Goal: Task Accomplishment & Management: Complete application form

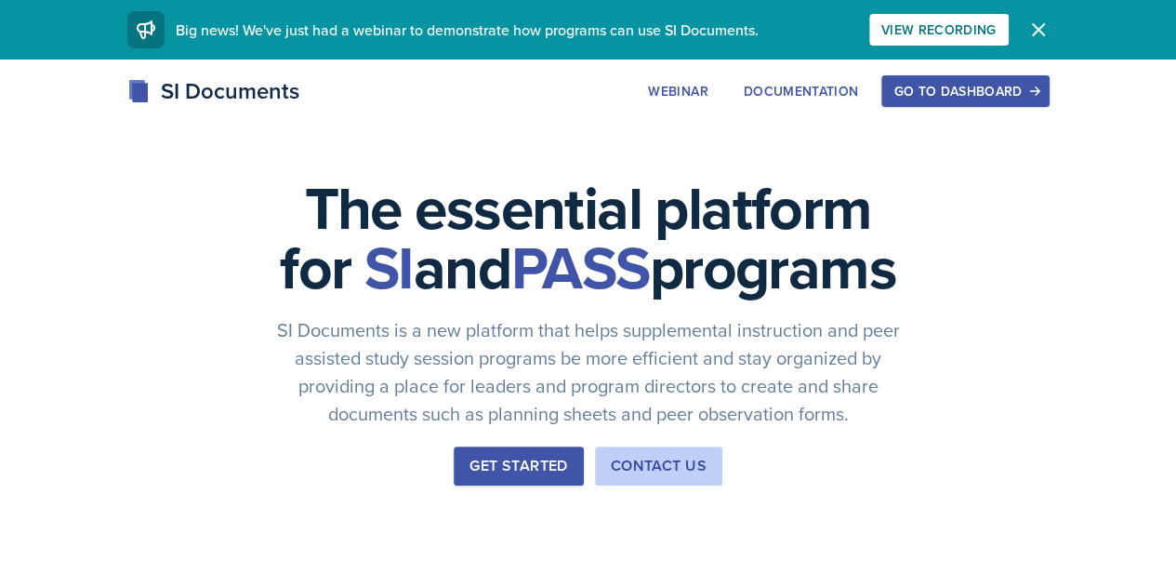
click at [1037, 94] on div "Go to Dashboard" at bounding box center [964, 91] width 143 height 15
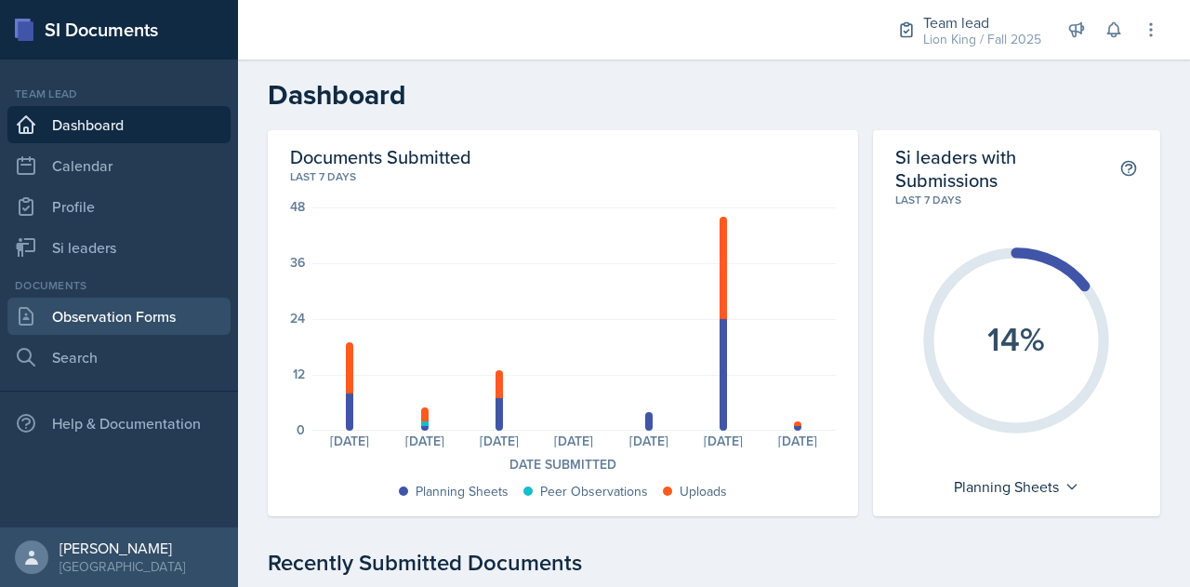
click at [100, 325] on link "Observation Forms" at bounding box center [118, 315] width 223 height 37
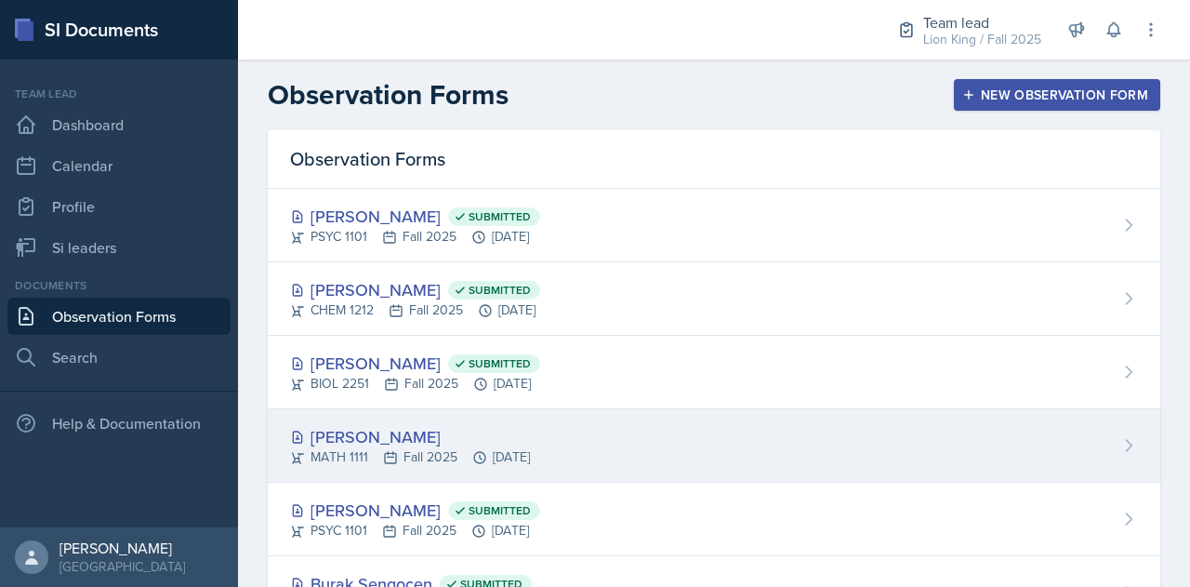
click at [575, 449] on div "[PERSON_NAME] MATH 1111 Fall 2025 [DATE]" at bounding box center [714, 445] width 892 height 73
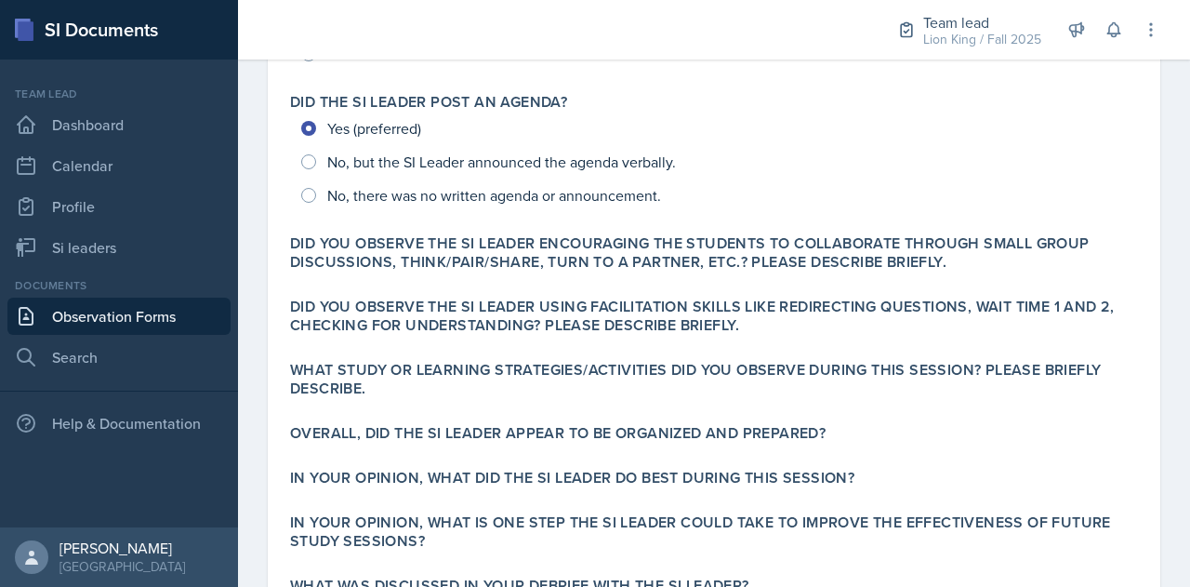
scroll to position [435, 0]
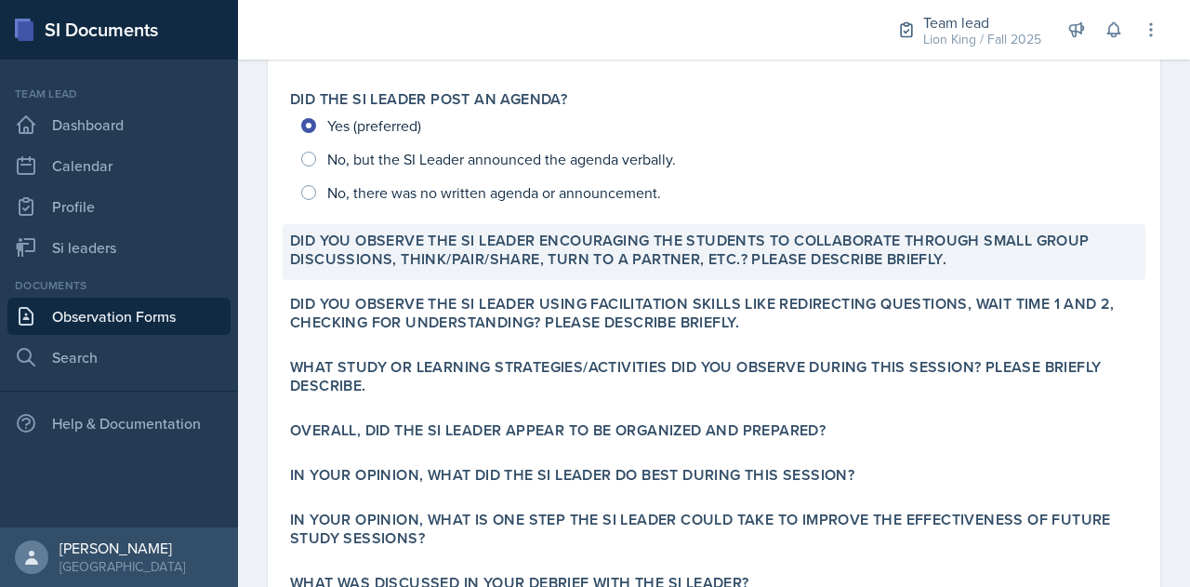
click at [715, 274] on div "Did you observe the SI Leader encouraging the students to collaborate through s…" at bounding box center [714, 252] width 863 height 56
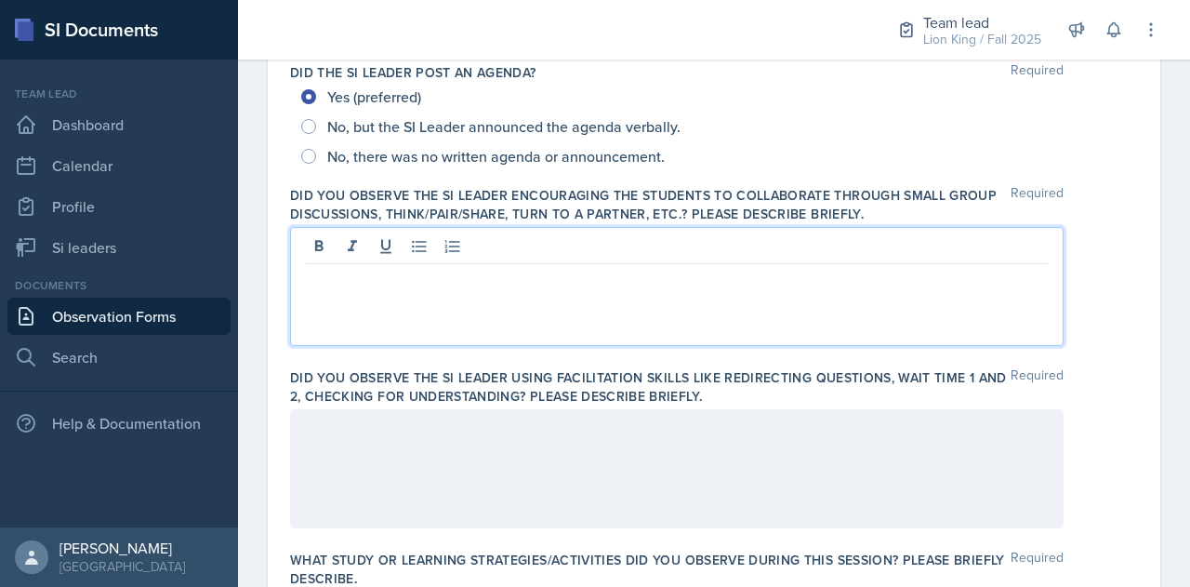
click at [693, 246] on div at bounding box center [676, 286] width 773 height 119
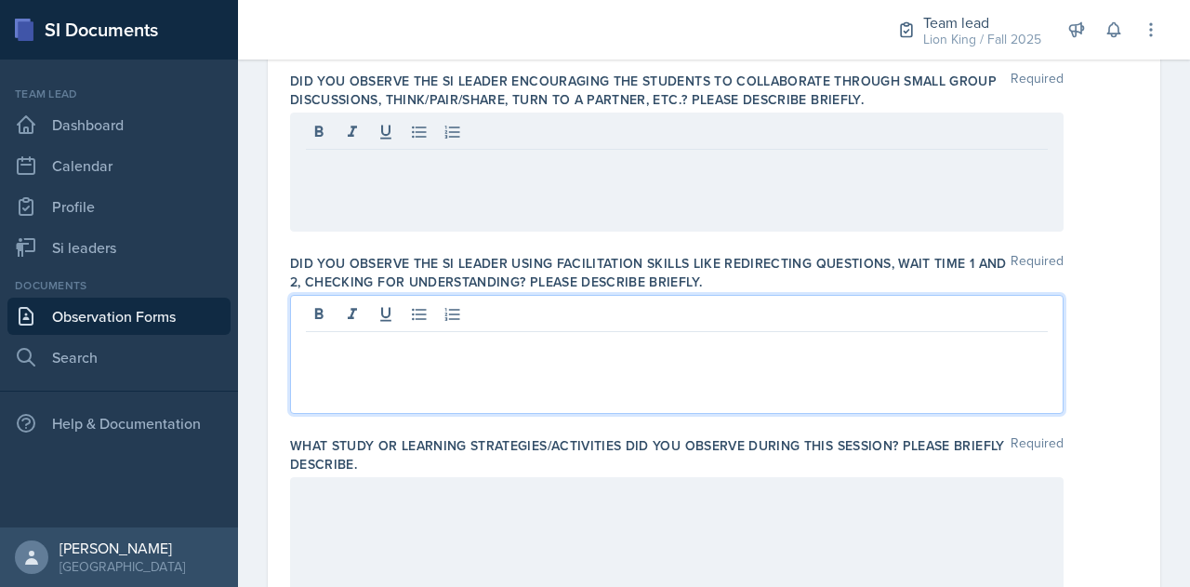
click at [809, 336] on p at bounding box center [677, 347] width 742 height 22
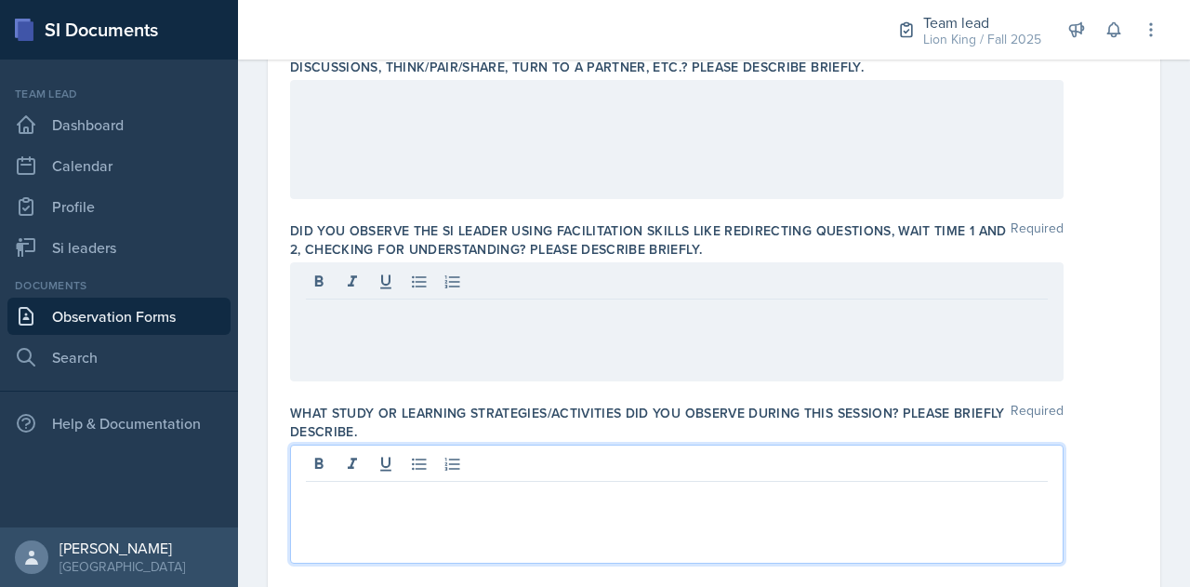
click at [806, 461] on div at bounding box center [676, 503] width 773 height 119
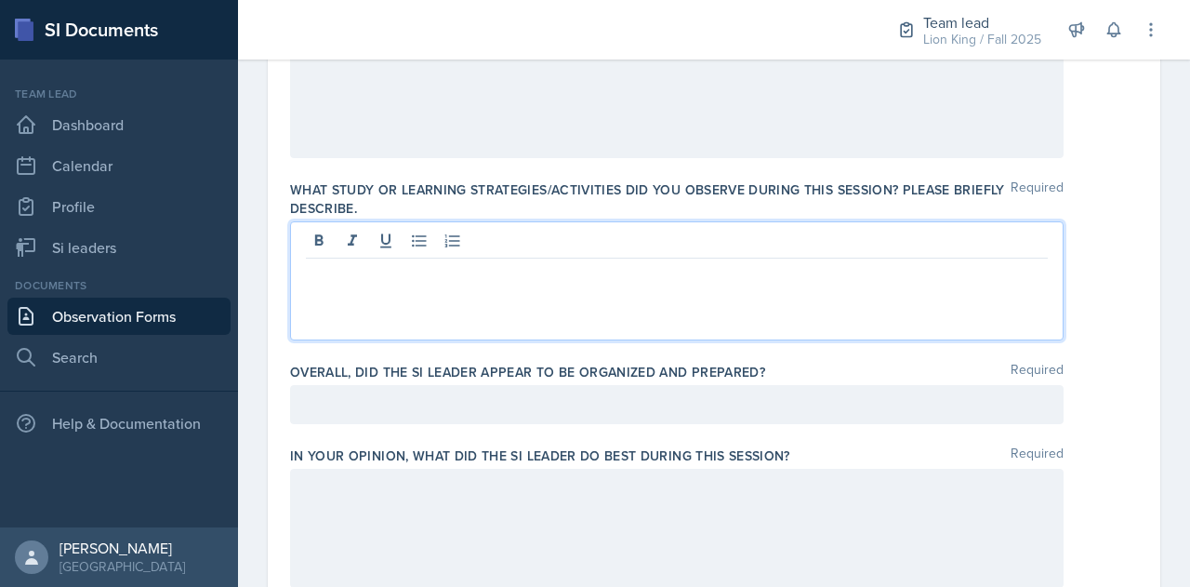
scroll to position [809, 0]
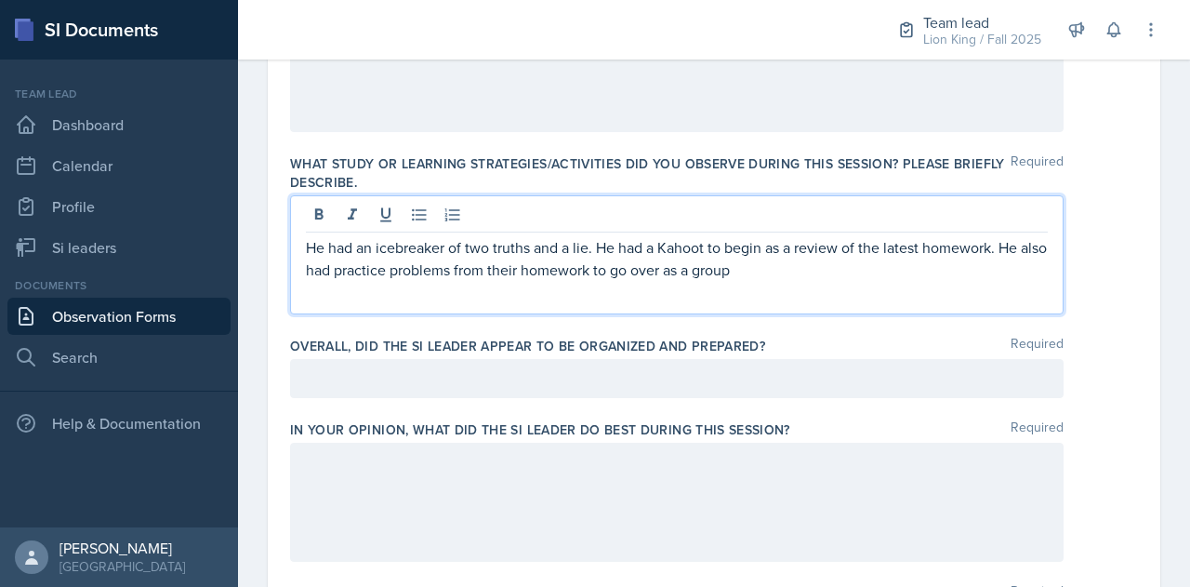
click at [776, 374] on p at bounding box center [677, 378] width 742 height 22
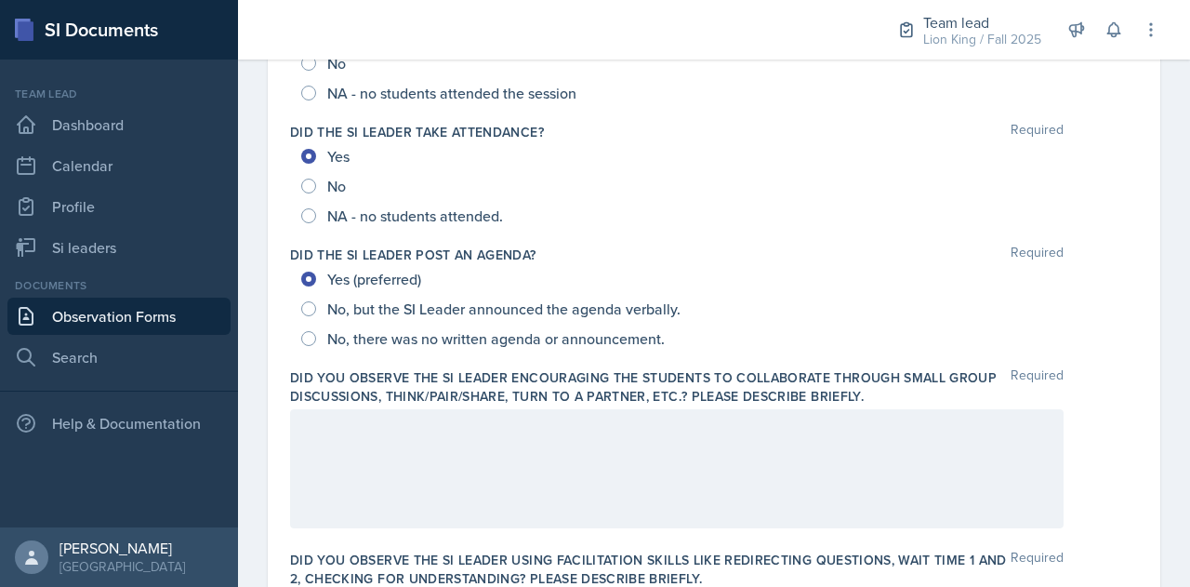
scroll to position [254, 0]
click at [554, 430] on div at bounding box center [676, 467] width 773 height 119
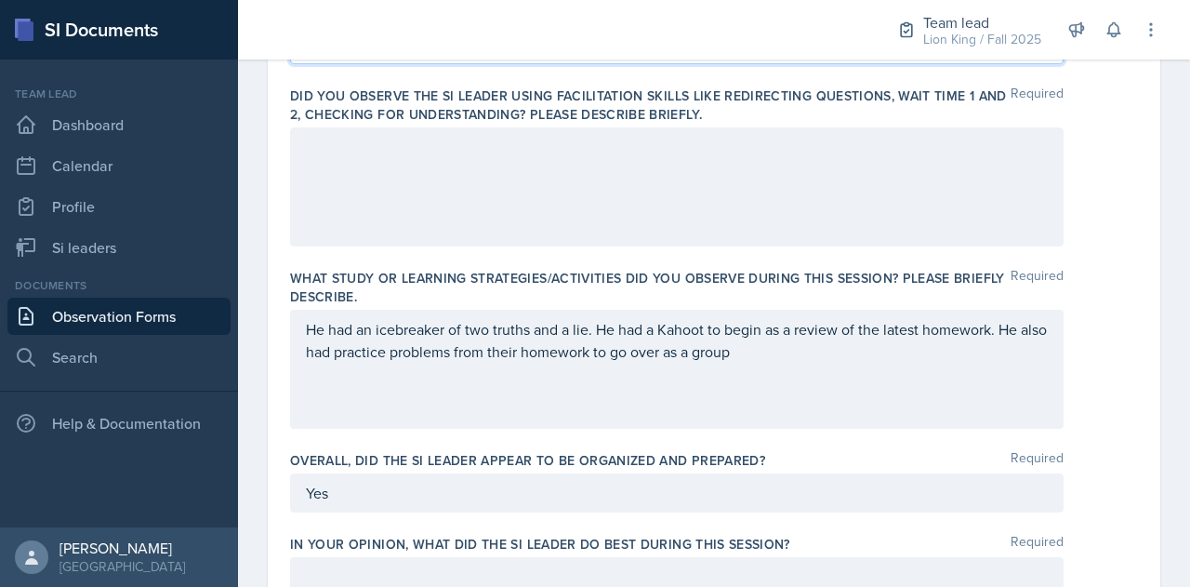
scroll to position [716, 0]
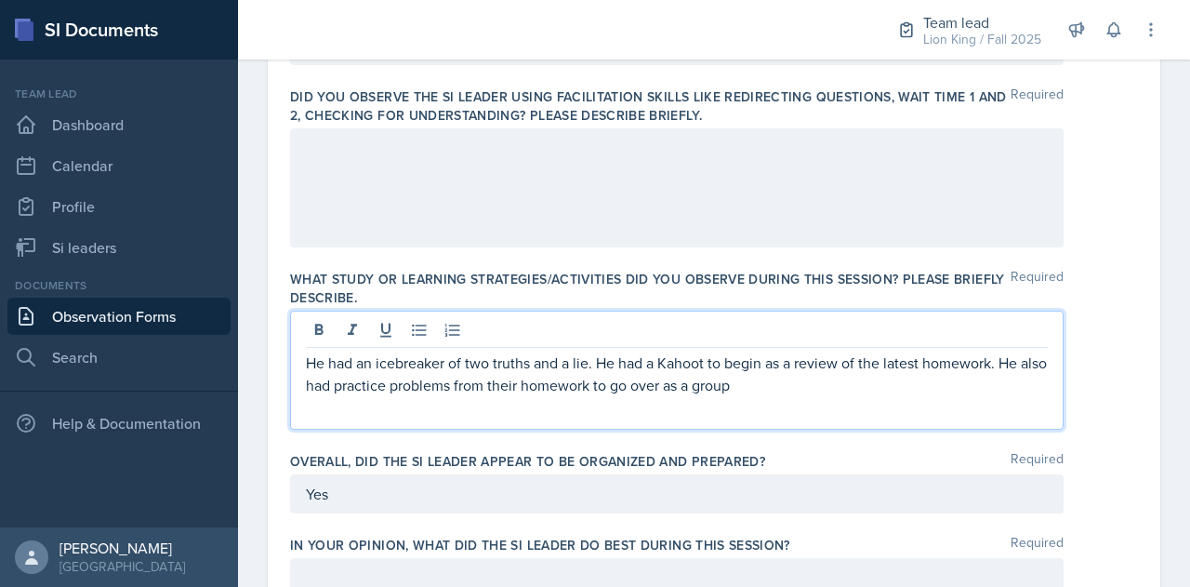
click at [773, 356] on p "He had an icebreaker of two truths and a lie. He had a Kahoot to begin as a rev…" at bounding box center [677, 373] width 742 height 45
click at [772, 383] on p "He had an icebreaker of two truths and a lie. He had a Kahoot to begin as a rev…" at bounding box center [677, 373] width 742 height 45
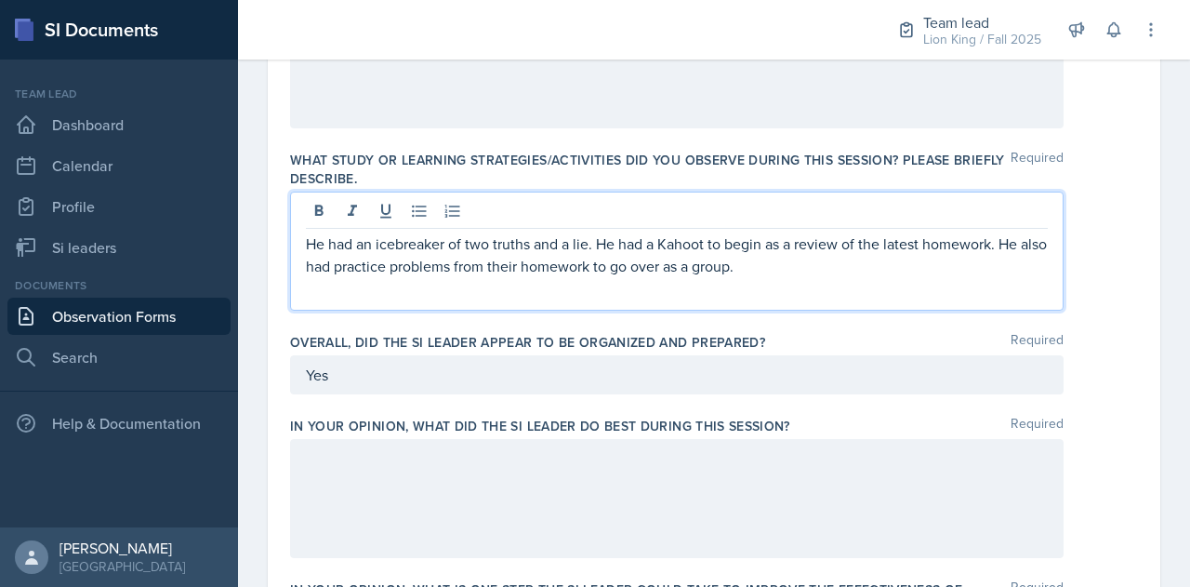
click at [565, 458] on p at bounding box center [677, 458] width 742 height 22
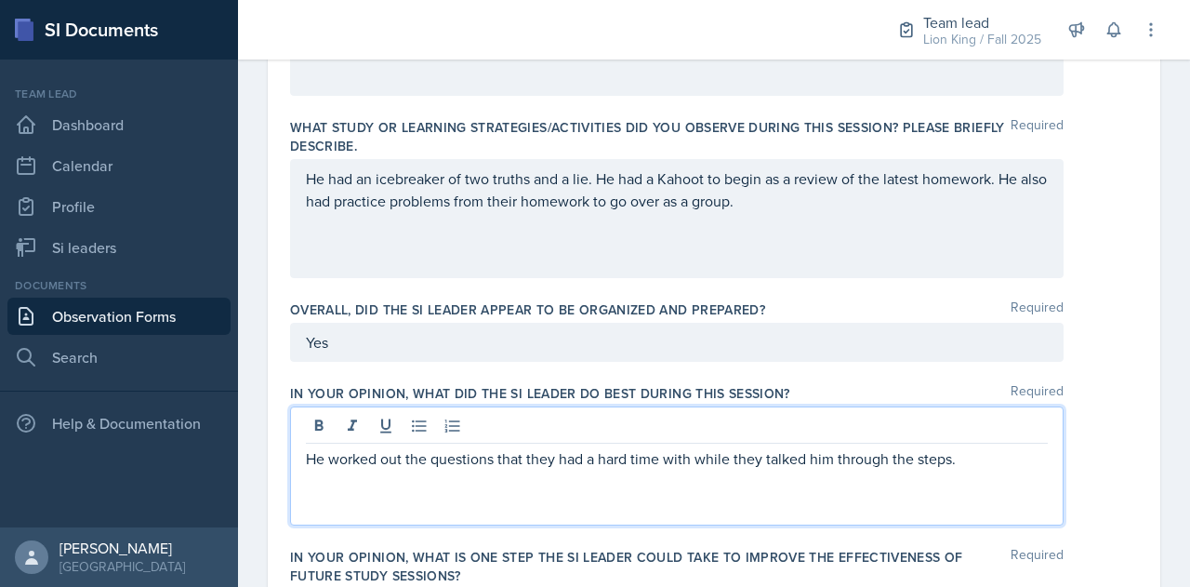
click at [817, 460] on p "He worked out the questions that they had a hard time with while they talked hi…" at bounding box center [677, 458] width 742 height 22
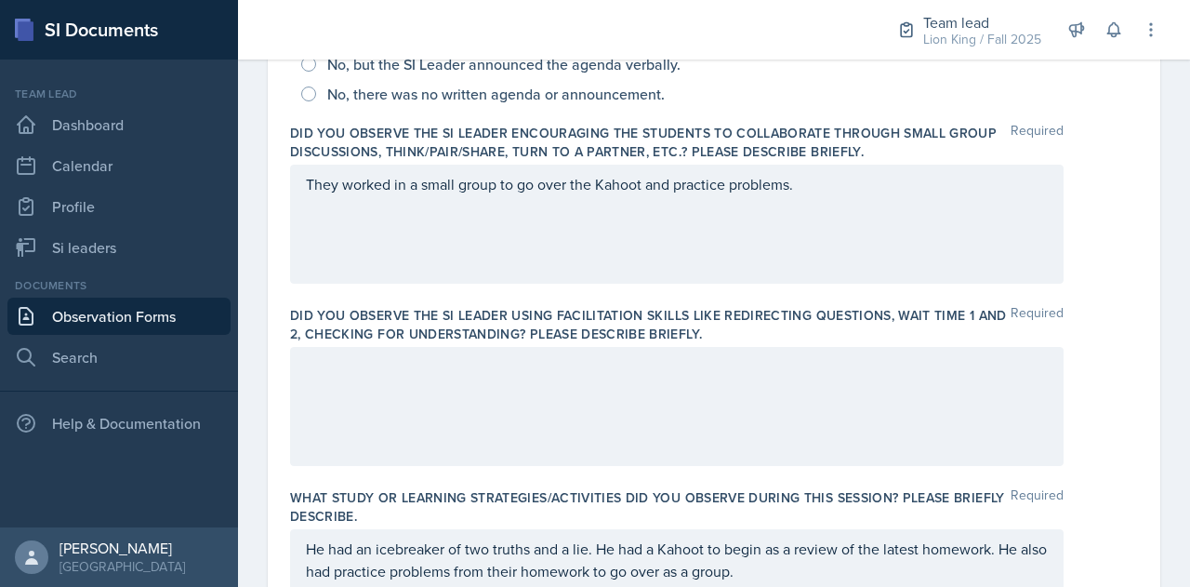
scroll to position [492, 0]
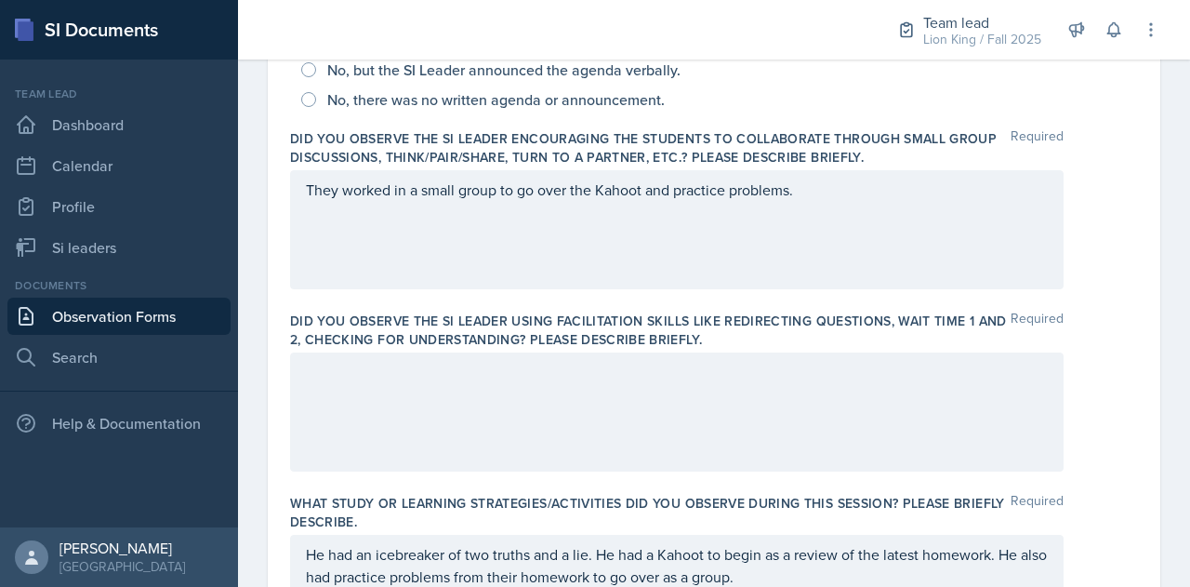
click at [447, 383] on div at bounding box center [676, 411] width 773 height 119
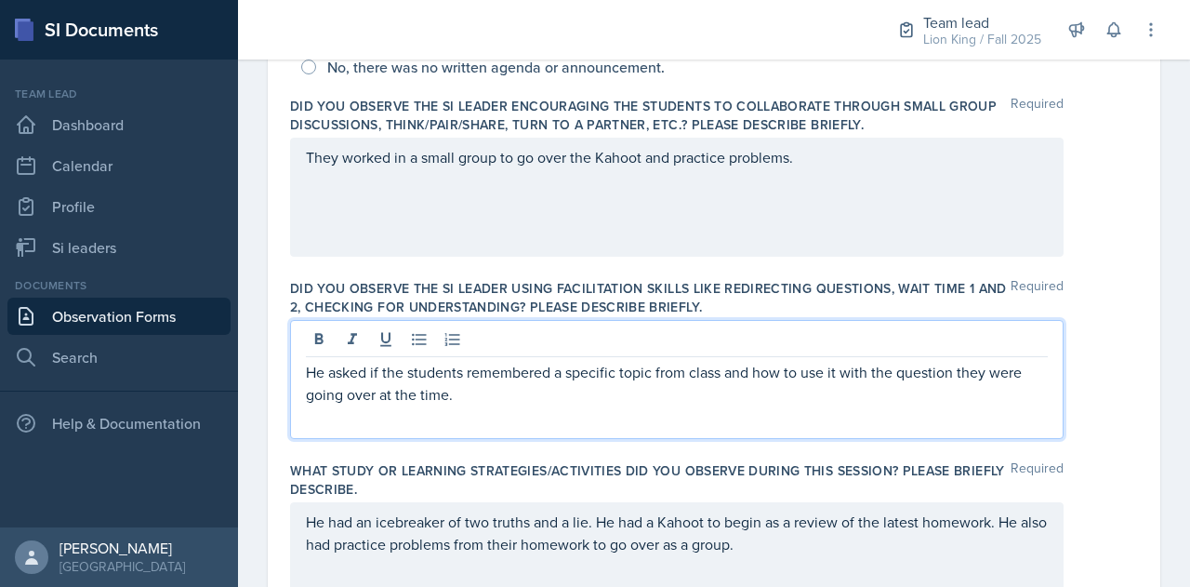
click at [480, 398] on p "He asked if the students remembered a specific topic from class and how to use …" at bounding box center [677, 383] width 742 height 45
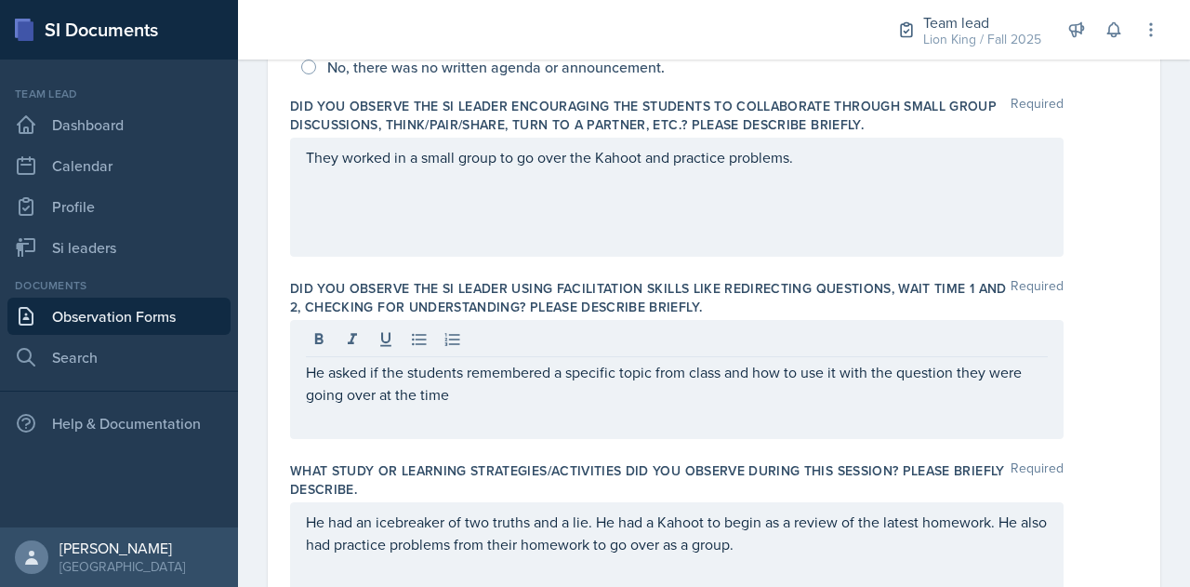
drag, startPoint x: 303, startPoint y: 369, endPoint x: 545, endPoint y: 394, distance: 243.0
click at [545, 394] on div "He asked if the students remembered a specific topic from class and how to use …" at bounding box center [676, 379] width 773 height 119
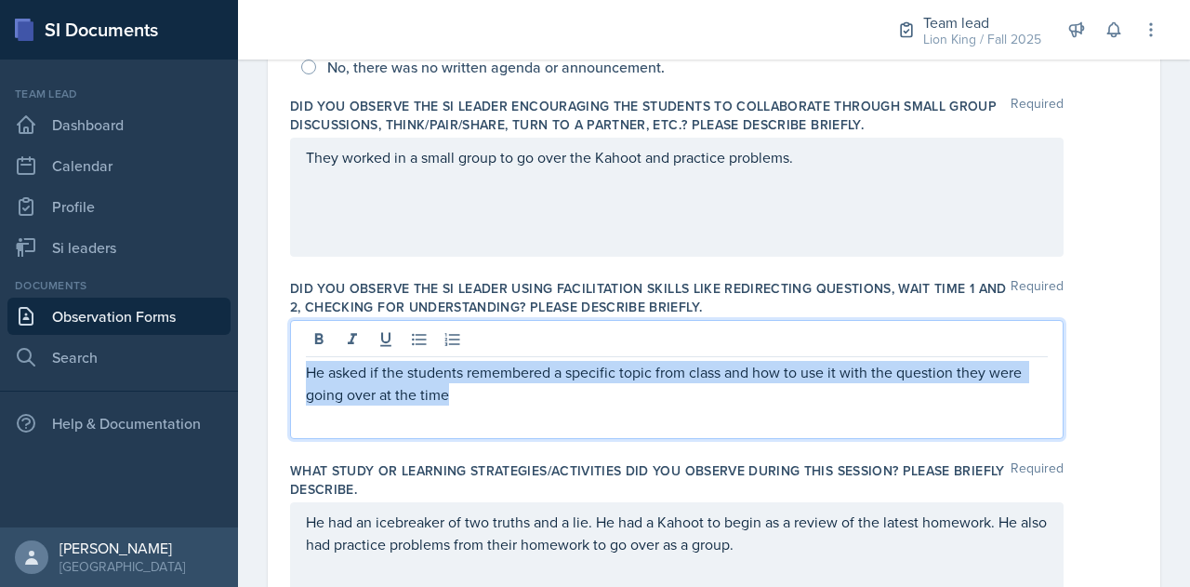
drag, startPoint x: 309, startPoint y: 371, endPoint x: 532, endPoint y: 410, distance: 226.5
click at [532, 410] on div "He asked if the students remembered a specific topic from class and how to use …" at bounding box center [676, 379] width 773 height 119
copy p "He asked if the students remembered a specific topic from class and how to use …"
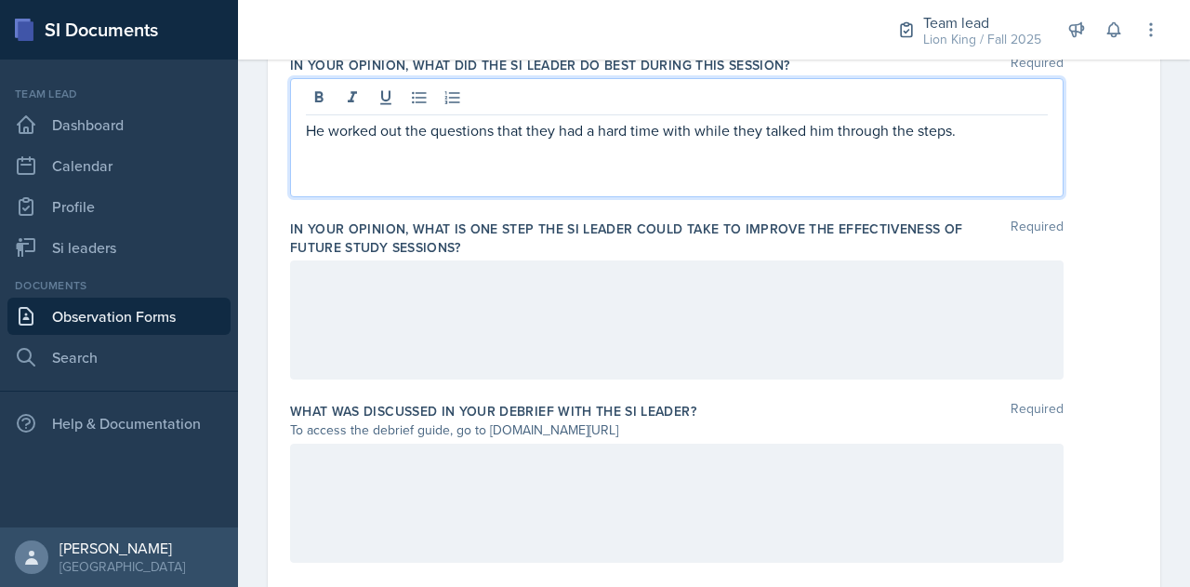
scroll to position [1227, 0]
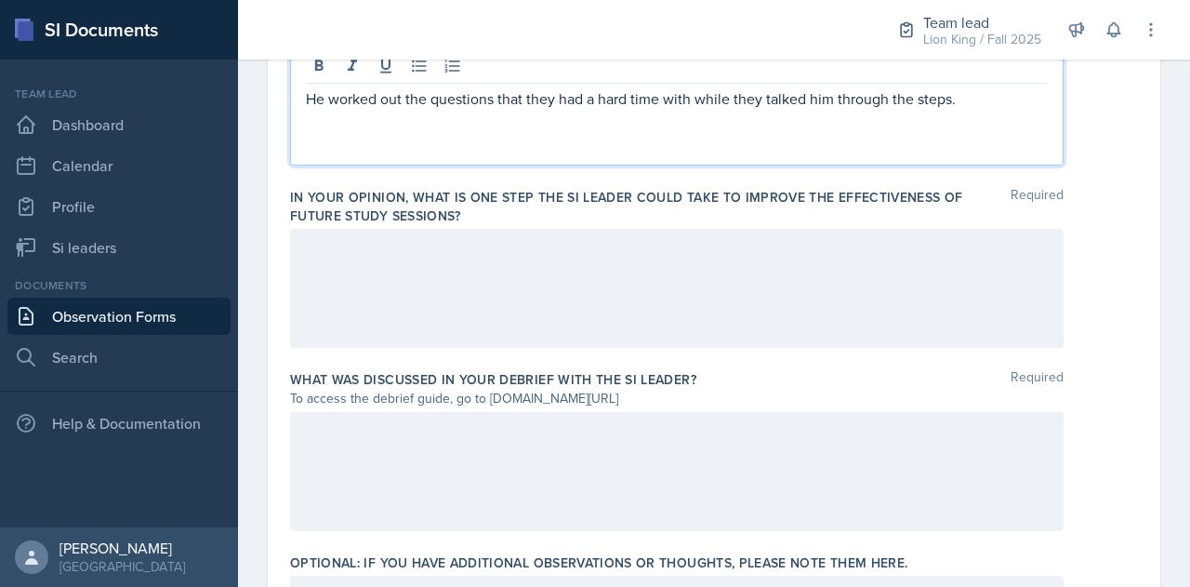
click at [977, 101] on p "He worked out the questions that they had a hard time with while they talked hi…" at bounding box center [677, 98] width 742 height 22
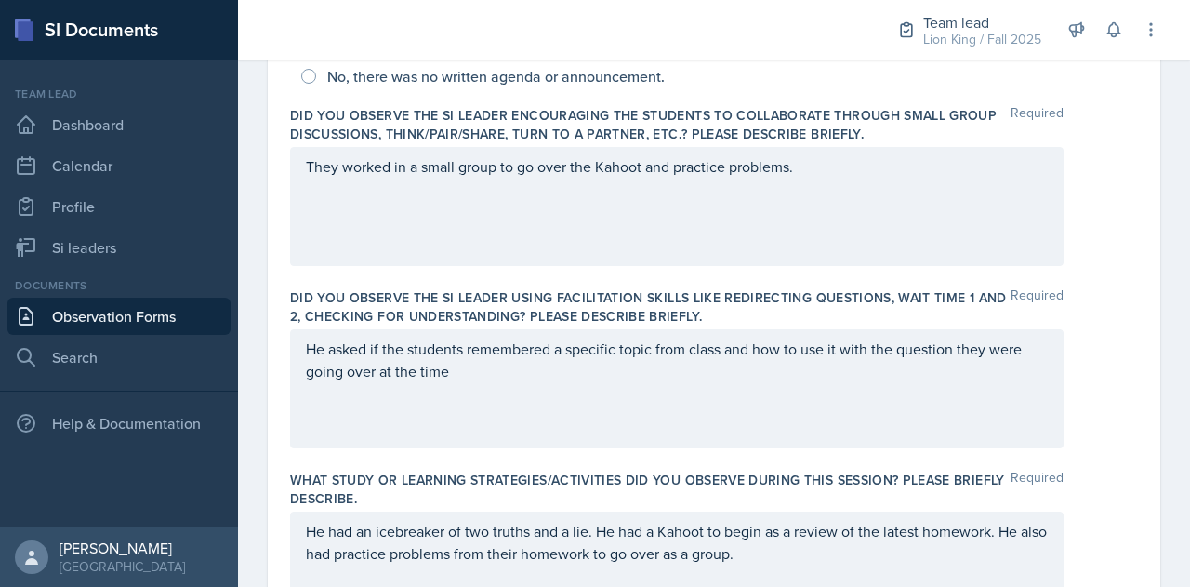
scroll to position [548, 0]
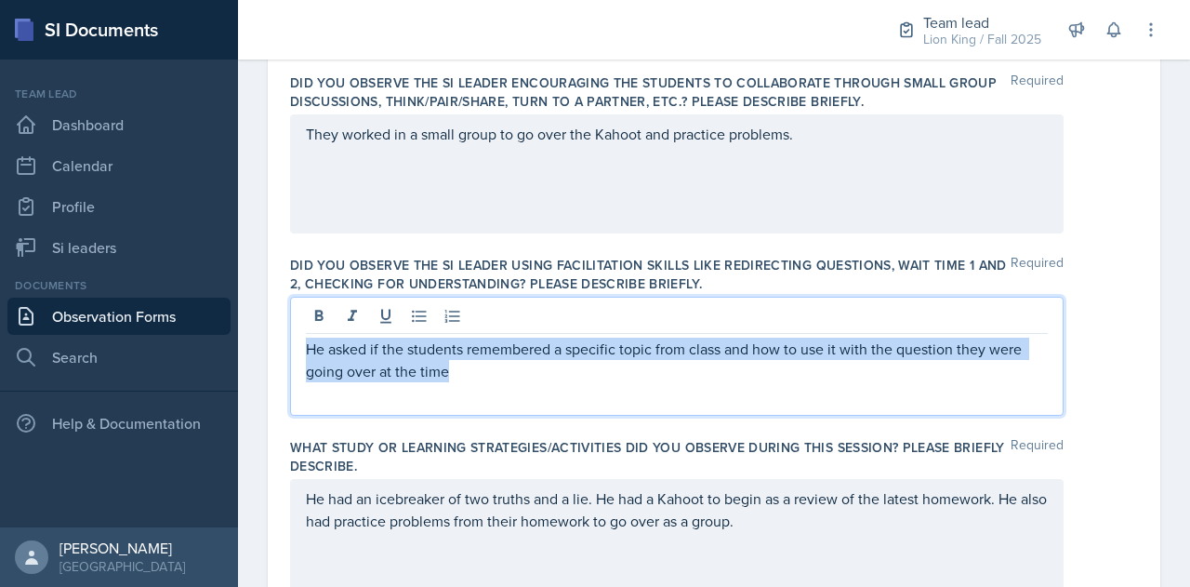
drag, startPoint x: 305, startPoint y: 347, endPoint x: 284, endPoint y: 330, distance: 27.2
click at [284, 330] on div "Date [DATE] [DATE] 28 29 30 1 2 3 4 5 6 7 8 9 10 11 12 13 14 15 16 17 18 19 20 …" at bounding box center [714, 500] width 892 height 1805
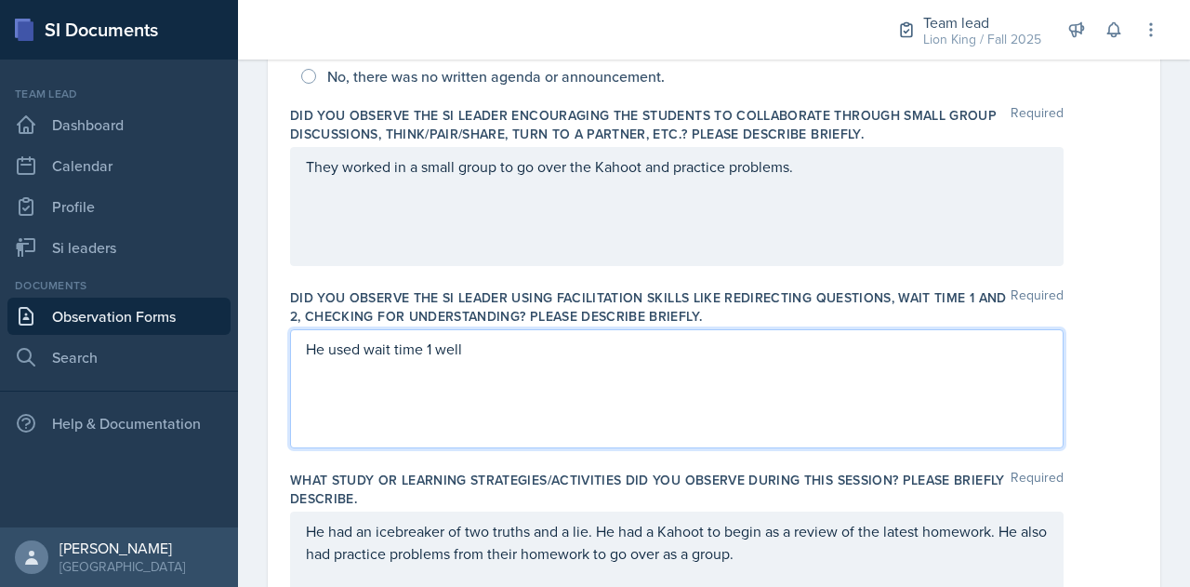
click at [470, 349] on p "He used wait time 1 well" at bounding box center [677, 348] width 742 height 22
click at [725, 351] on p "He used wait time 1 well, allowing them to answer the question." at bounding box center [677, 348] width 742 height 22
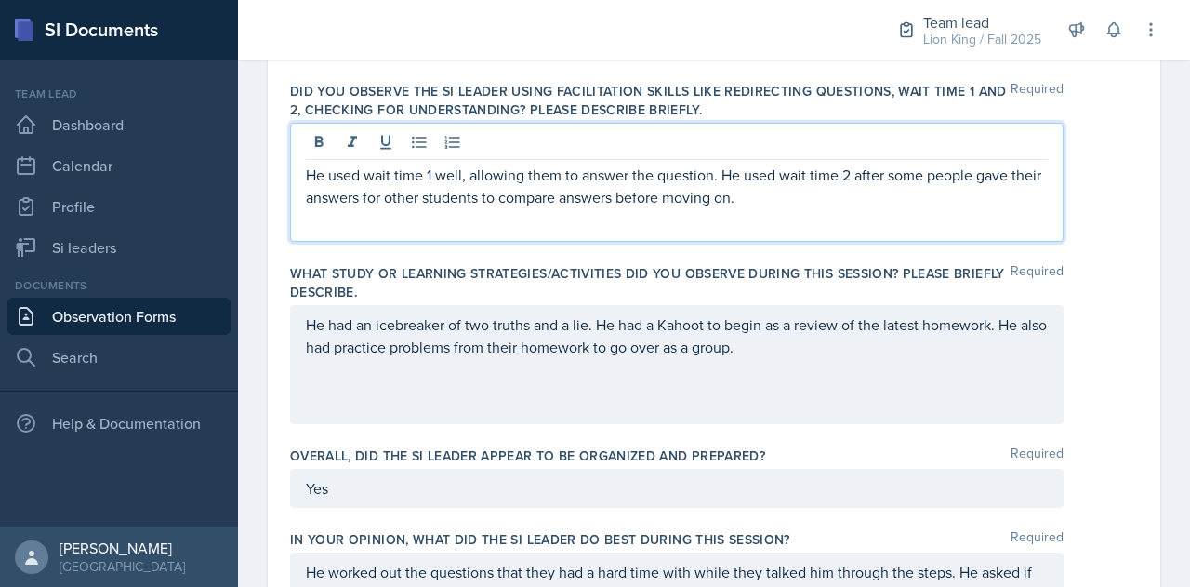
scroll to position [754, 0]
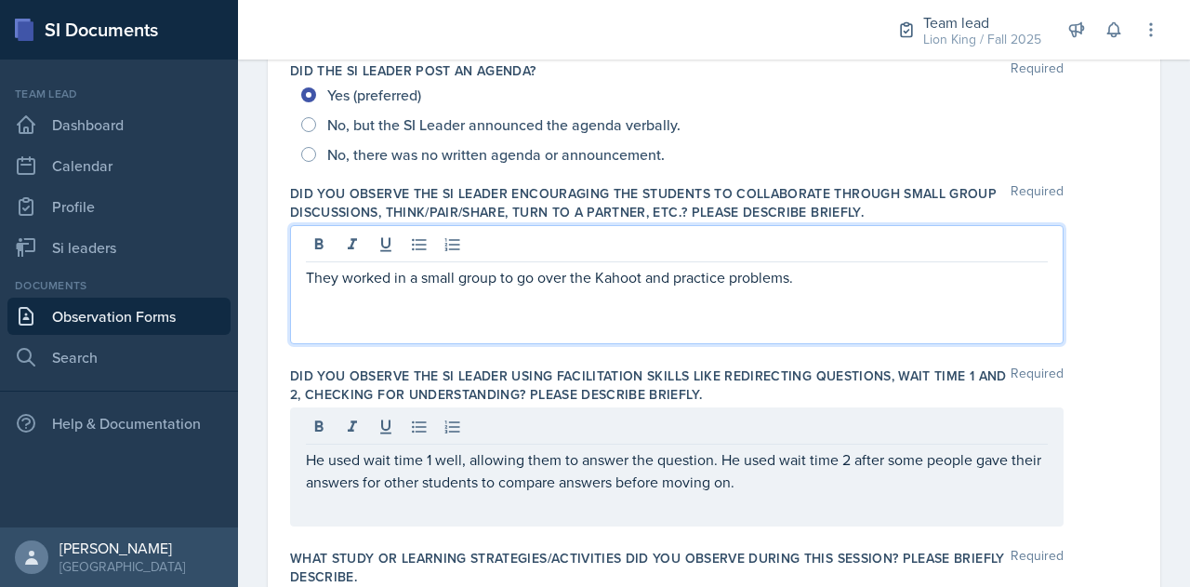
click at [844, 282] on p "They worked in a small group to go over the Kahoot and practice problems." at bounding box center [677, 277] width 742 height 22
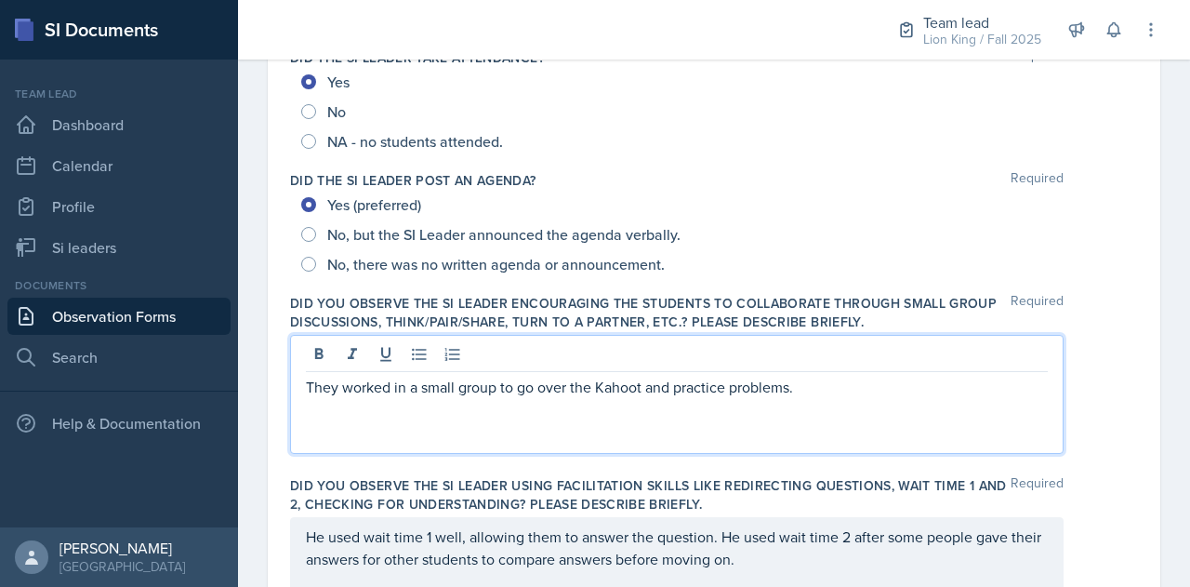
scroll to position [327, 0]
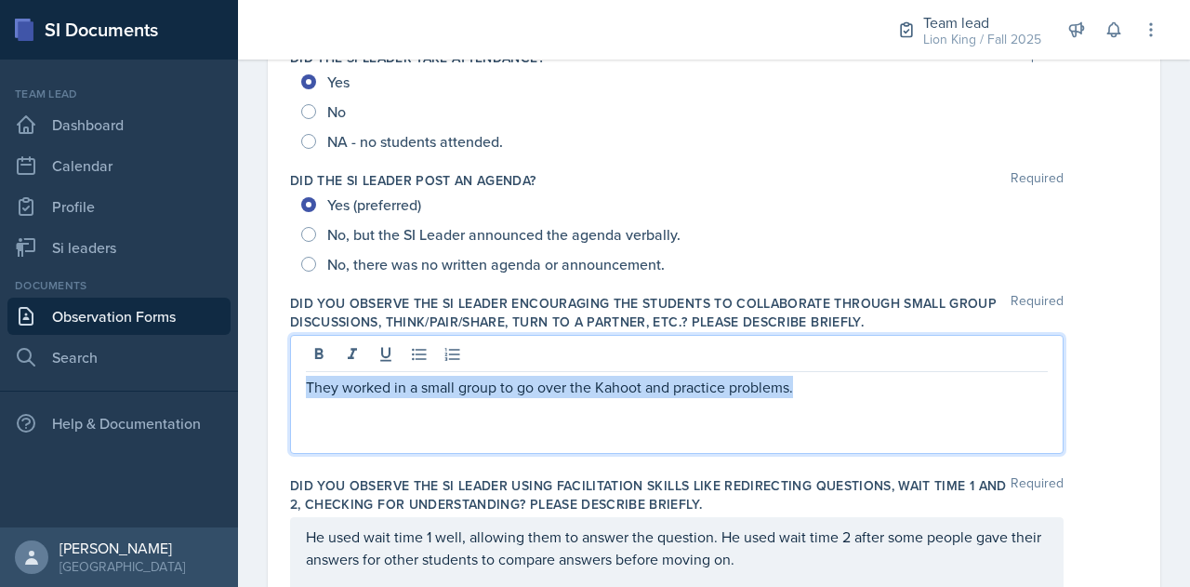
drag, startPoint x: 805, startPoint y: 381, endPoint x: 261, endPoint y: 368, distance: 544.0
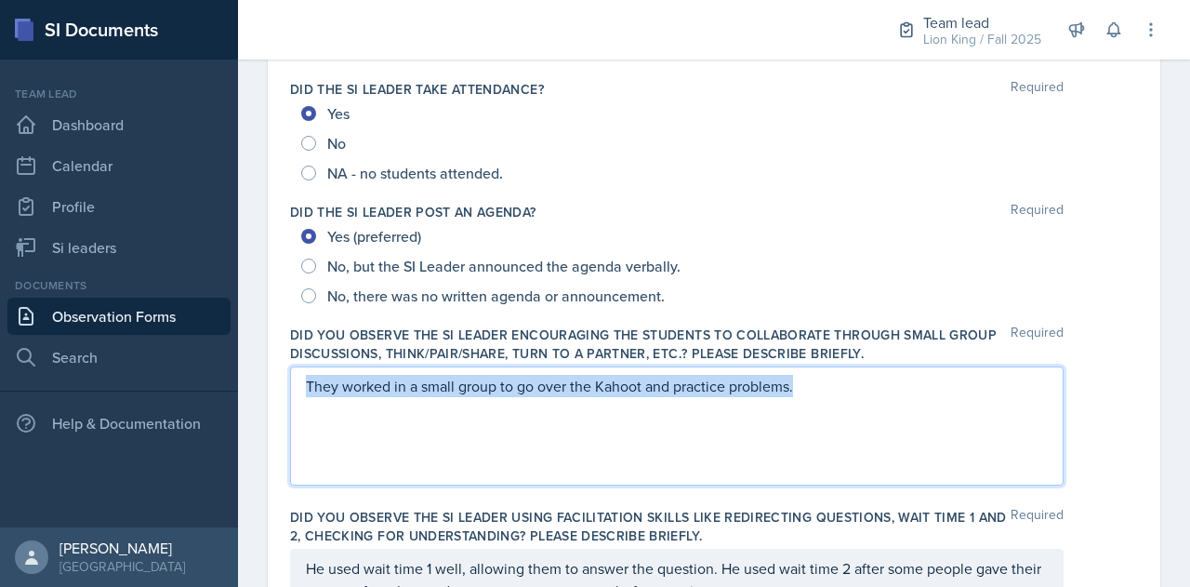
copy p "They worked in a small group to go over the Kahoot and practice problems."
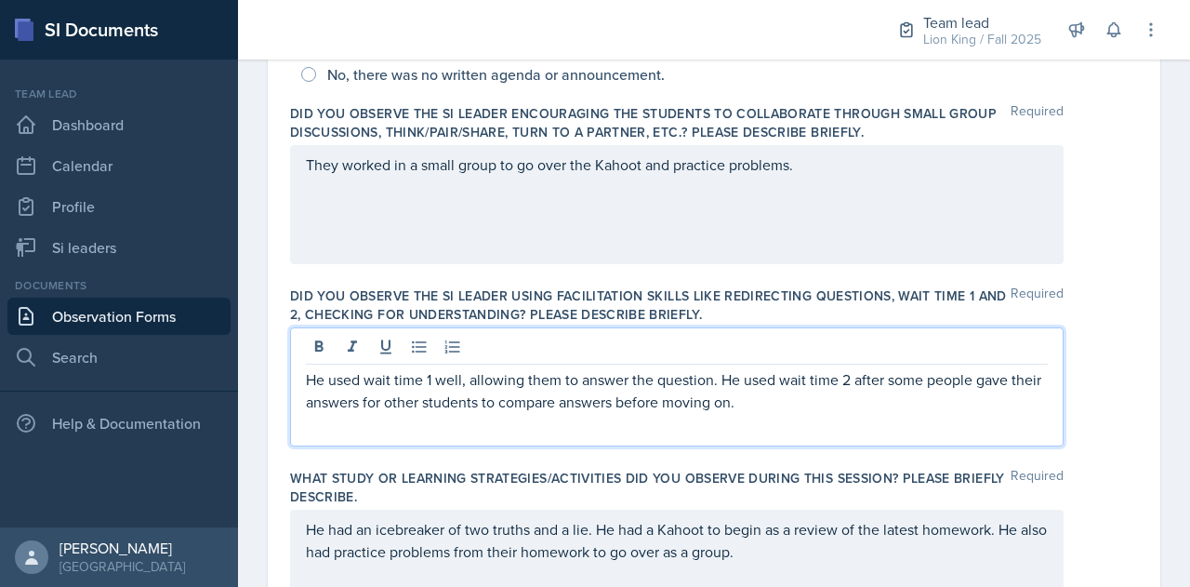
scroll to position [548, 0]
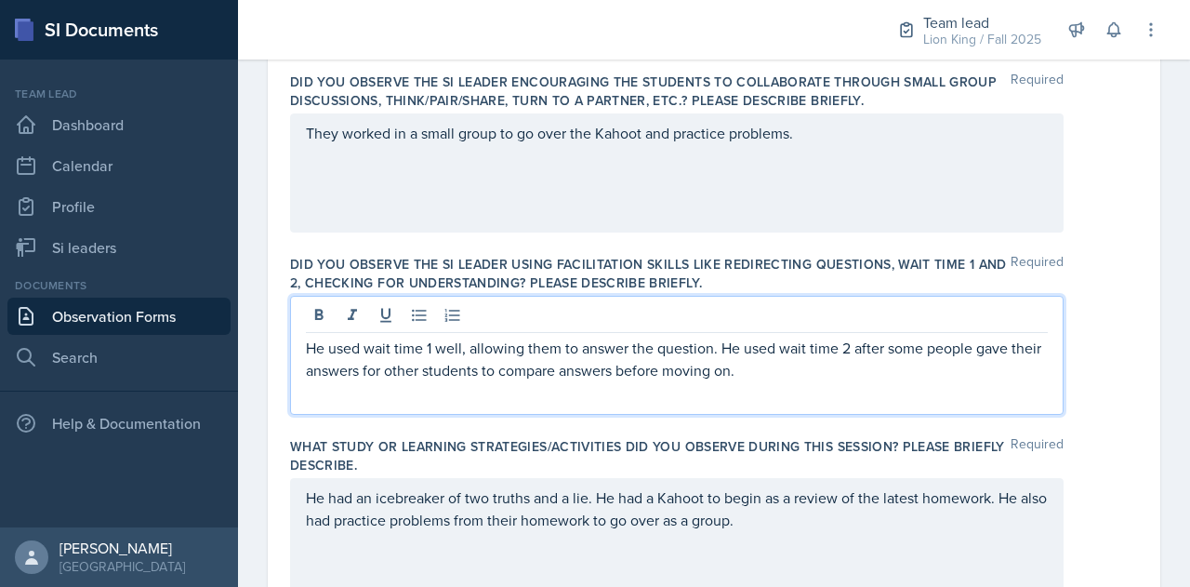
click at [794, 371] on p "He used wait time 1 well, allowing them to answer the question. He used wait ti…" at bounding box center [677, 359] width 742 height 45
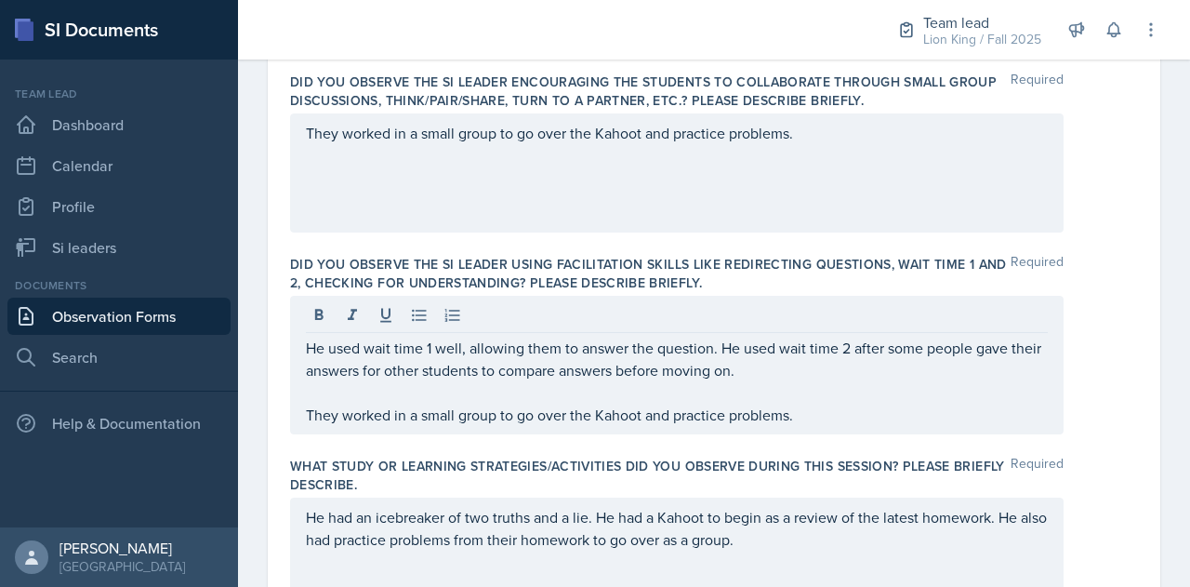
drag, startPoint x: 303, startPoint y: 345, endPoint x: 852, endPoint y: 362, distance: 548.7
click at [852, 362] on div "He used wait time 1 well, allowing them to answer the question. He used wait ti…" at bounding box center [676, 365] width 773 height 139
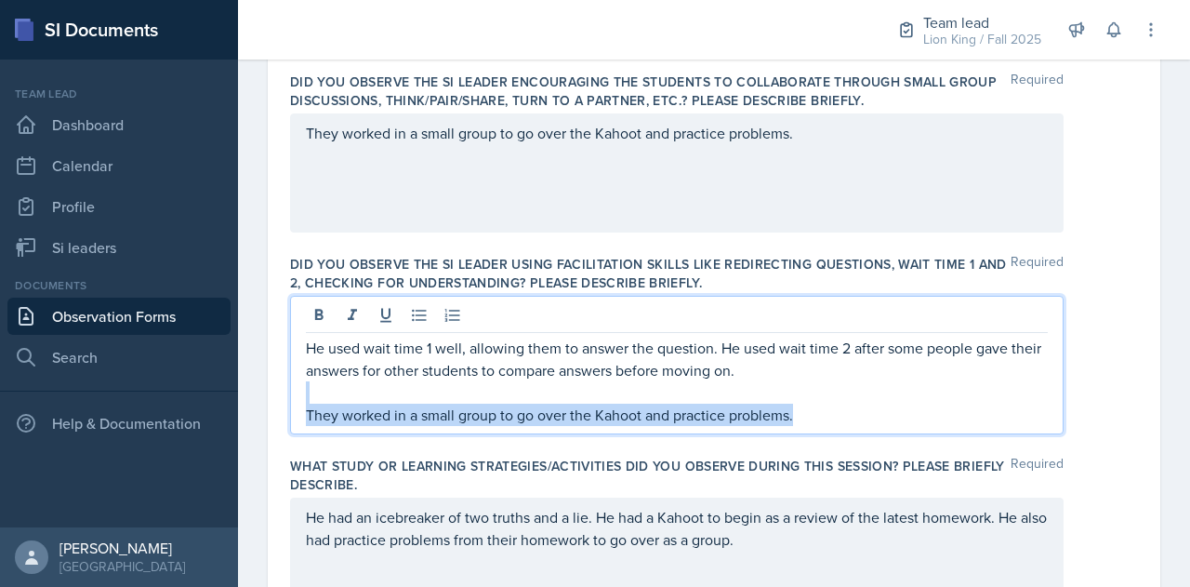
drag, startPoint x: 796, startPoint y: 416, endPoint x: 305, endPoint y: 396, distance: 491.2
click at [306, 396] on div "He used wait time 1 well, allowing them to answer the question. He used wait ti…" at bounding box center [677, 381] width 742 height 89
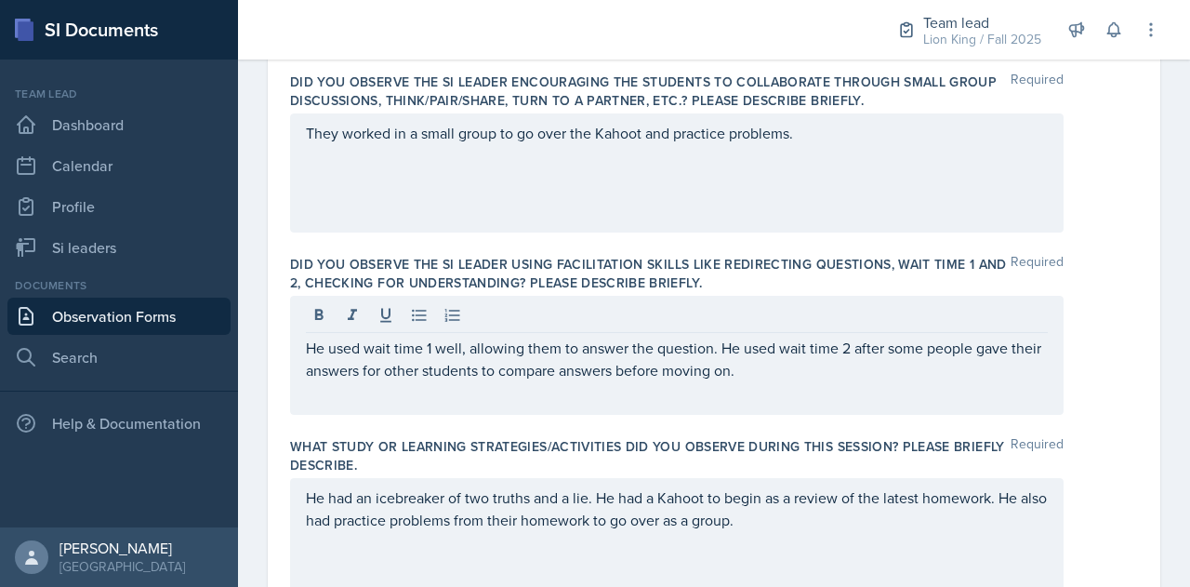
click at [351, 402] on div "He used wait time 1 well, allowing them to answer the question. He used wait ti…" at bounding box center [676, 355] width 773 height 119
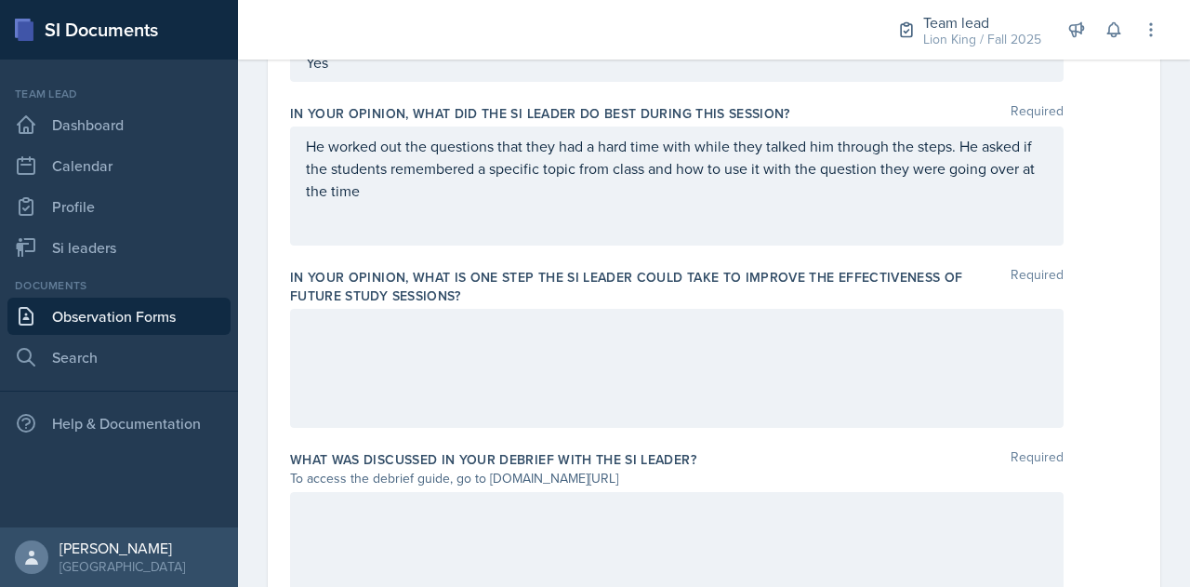
scroll to position [1180, 0]
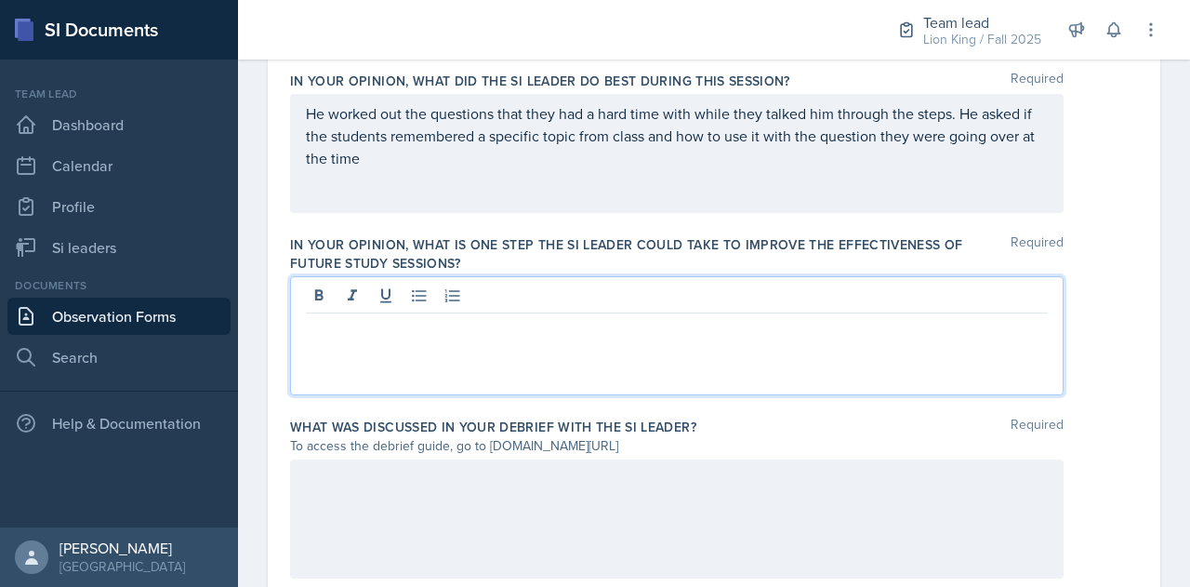
click at [363, 326] on p at bounding box center [677, 328] width 742 height 22
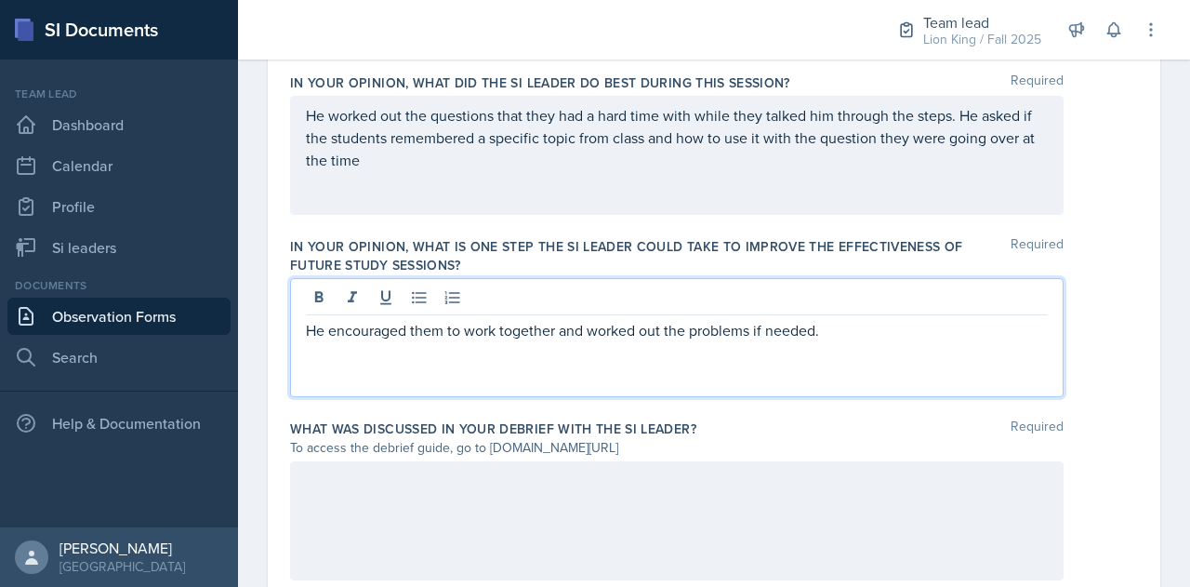
click at [841, 330] on p "He encouraged them to work together and worked out the problems if needed." at bounding box center [677, 330] width 742 height 22
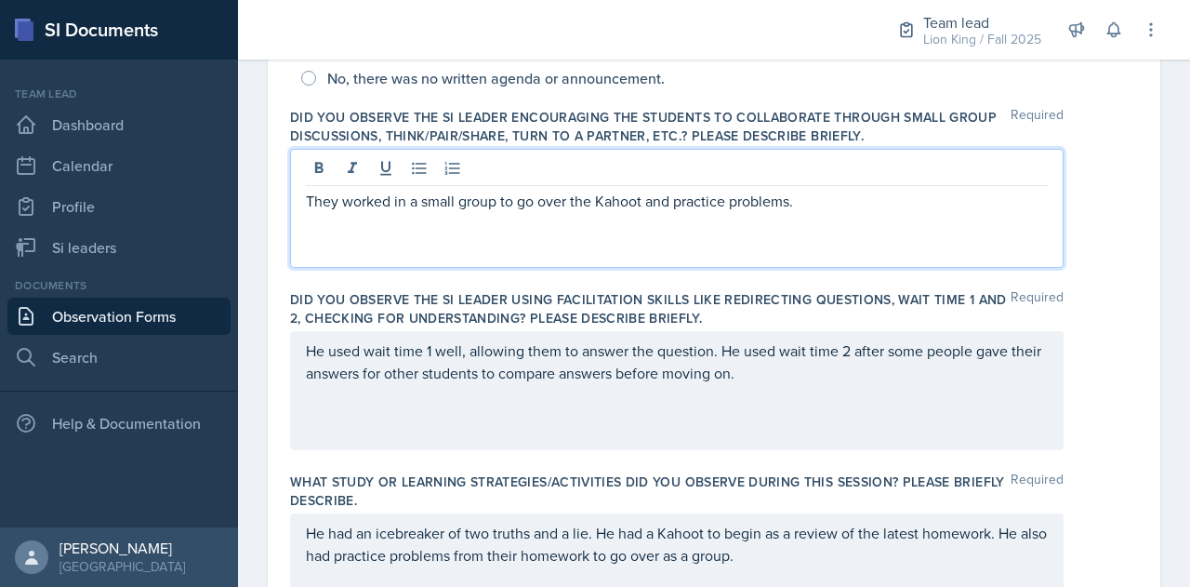
scroll to position [546, 0]
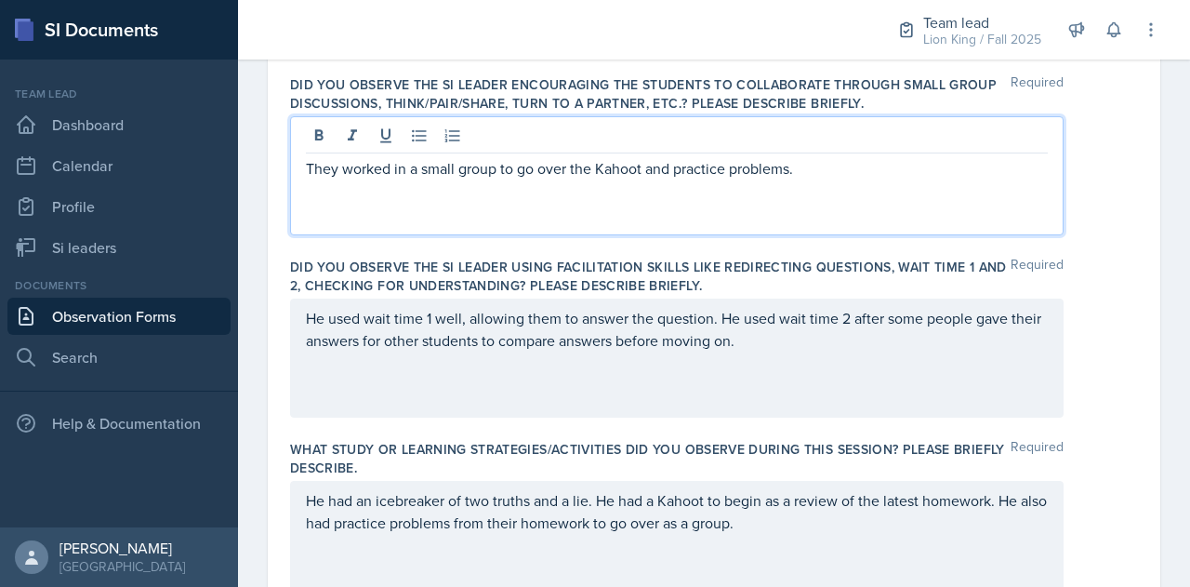
click at [815, 171] on p "They worked in a small group to go over the Kahoot and practice problems." at bounding box center [677, 168] width 742 height 22
click at [814, 339] on p "He used wait time 1 well, allowing them to answer the question. He used wait ti…" at bounding box center [677, 329] width 742 height 45
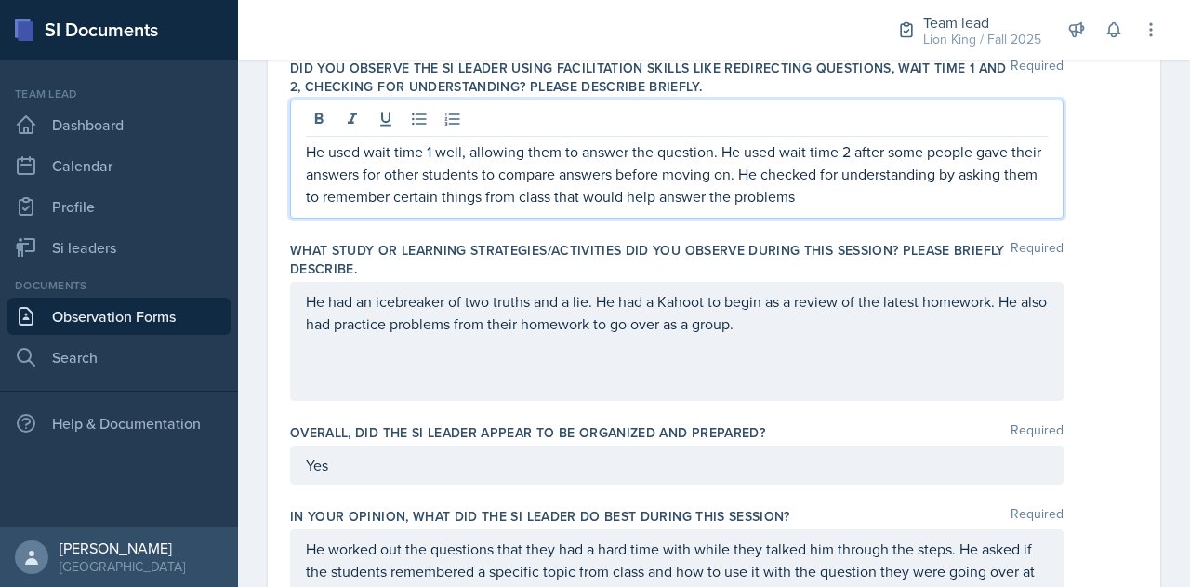
scroll to position [760, 0]
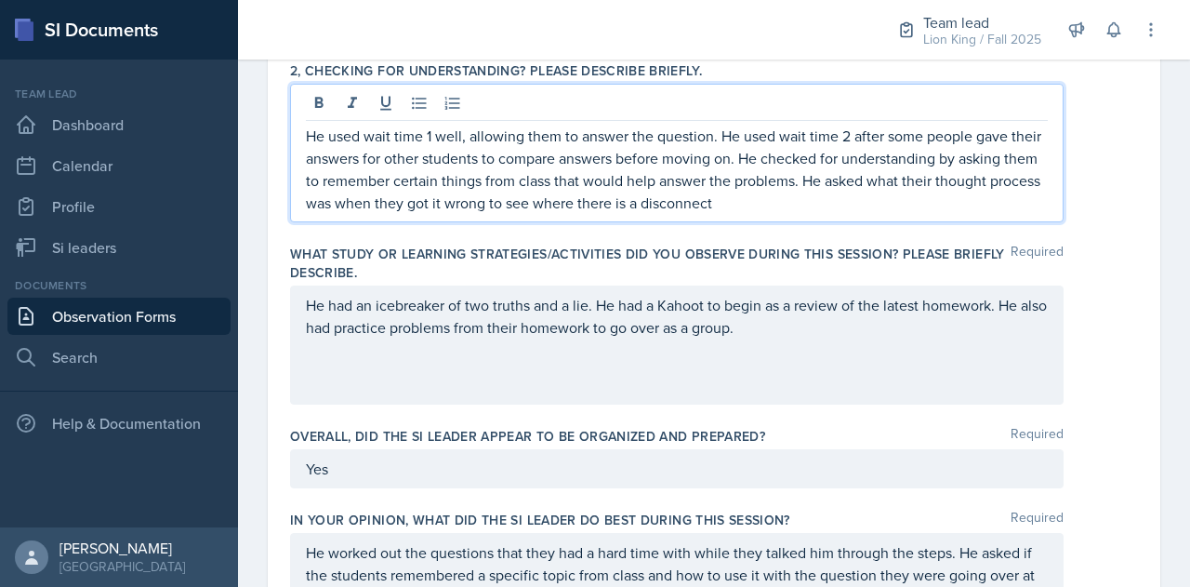
click at [848, 198] on p "He used wait time 1 well, allowing them to answer the question. He used wait ti…" at bounding box center [677, 169] width 742 height 89
click at [593, 203] on p "He used wait time 1 well, allowing them to answer the question. He used wait ti…" at bounding box center [677, 169] width 742 height 89
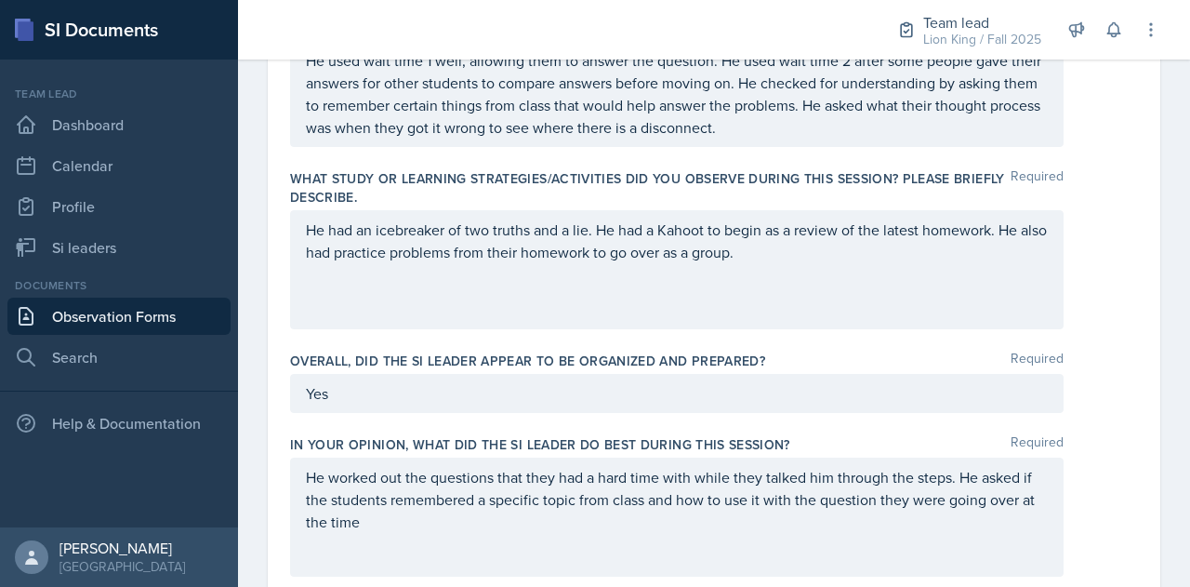
click at [791, 274] on div "He had an icebreaker of two truths and a lie. He had a Kahoot to begin as a rev…" at bounding box center [676, 269] width 773 height 119
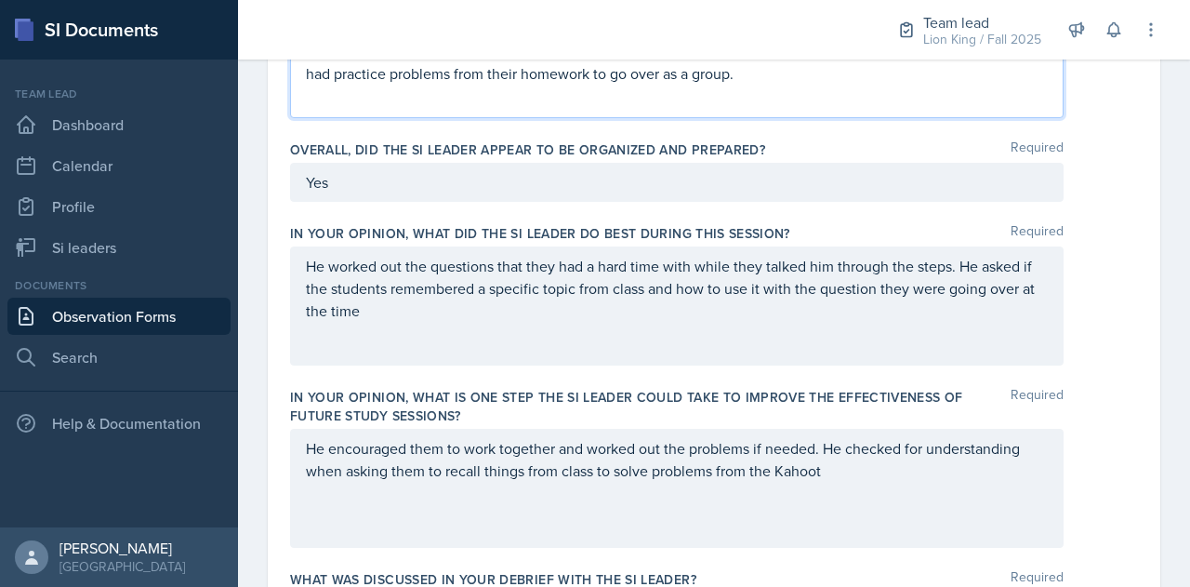
scroll to position [1032, 0]
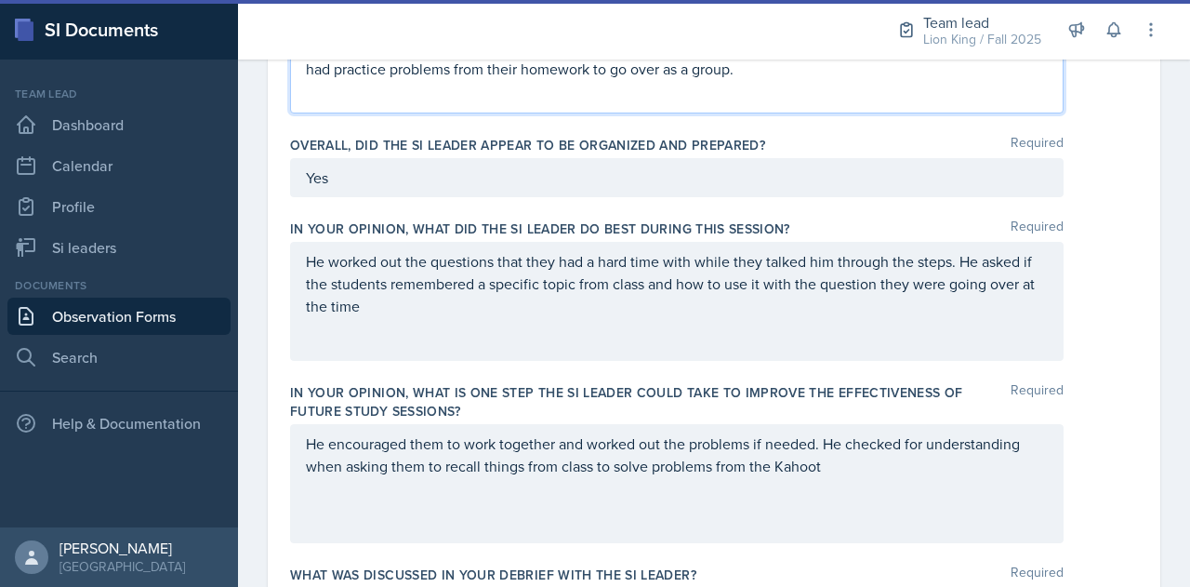
click at [403, 310] on p "He worked out the questions that they had a hard time with while they talked hi…" at bounding box center [677, 283] width 742 height 67
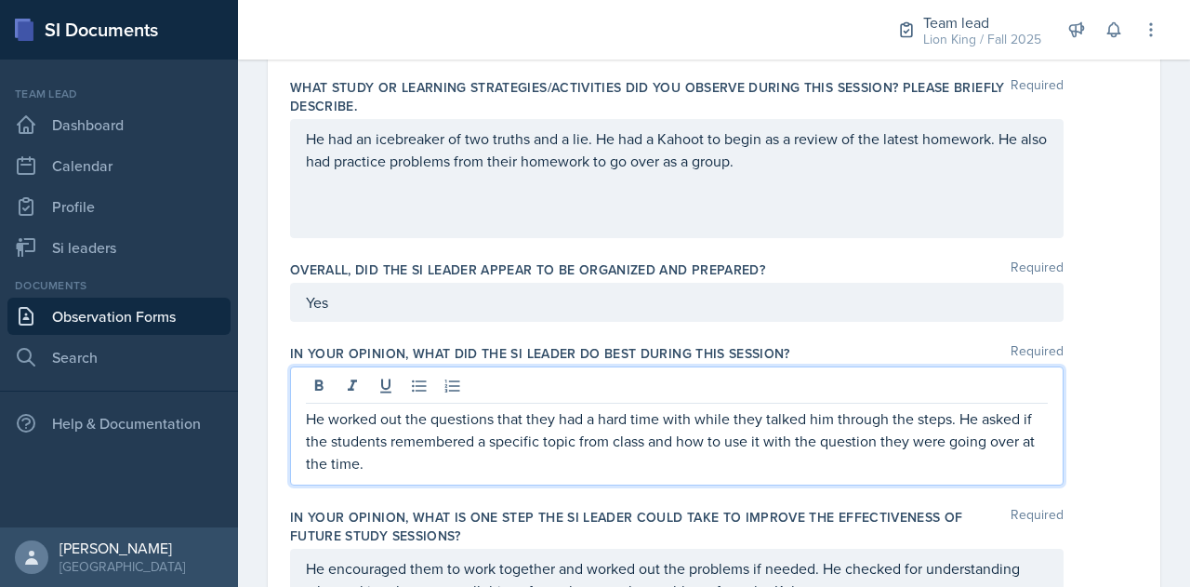
scroll to position [905, 0]
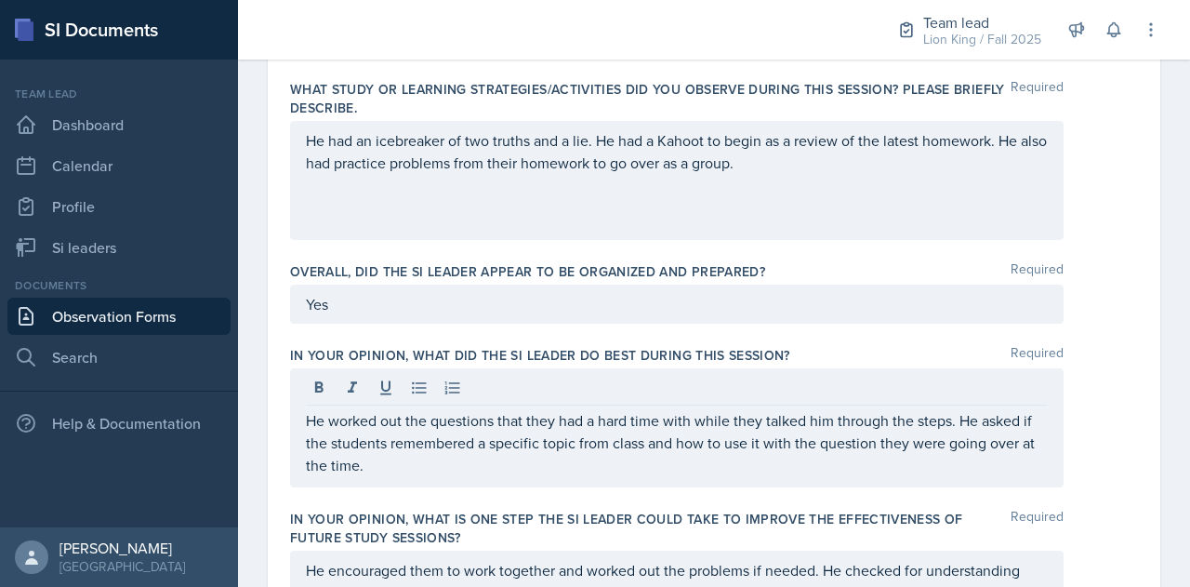
drag, startPoint x: 792, startPoint y: 172, endPoint x: 699, endPoint y: 202, distance: 97.6
click at [699, 202] on div "He had an icebreaker of two truths and a lie. He had a Kahoot to begin as a rev…" at bounding box center [676, 180] width 773 height 119
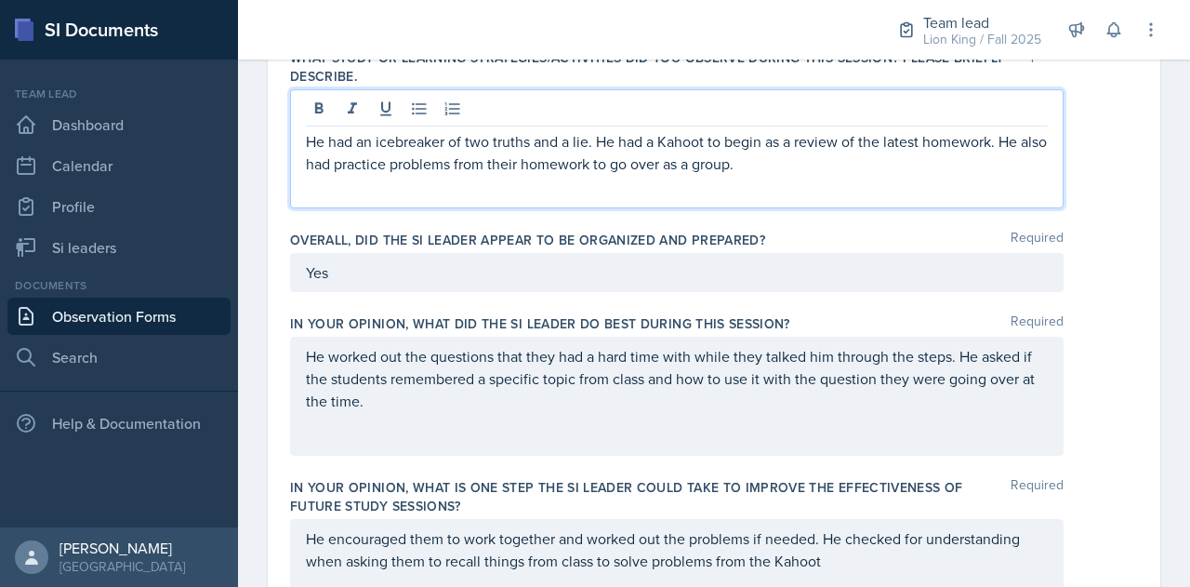
drag, startPoint x: 787, startPoint y: 204, endPoint x: 845, endPoint y: 288, distance: 102.4
click at [845, 288] on div "Was the SI Leader on time for the session, welcoming and greeting students as t…" at bounding box center [714, 157] width 848 height 1713
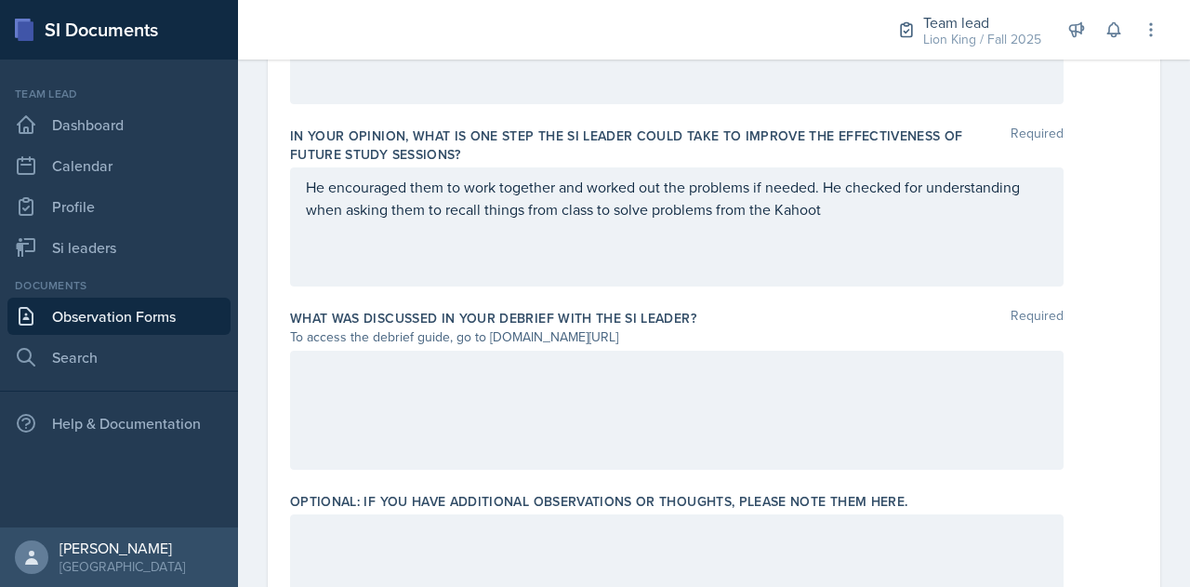
click at [688, 397] on div at bounding box center [676, 409] width 773 height 119
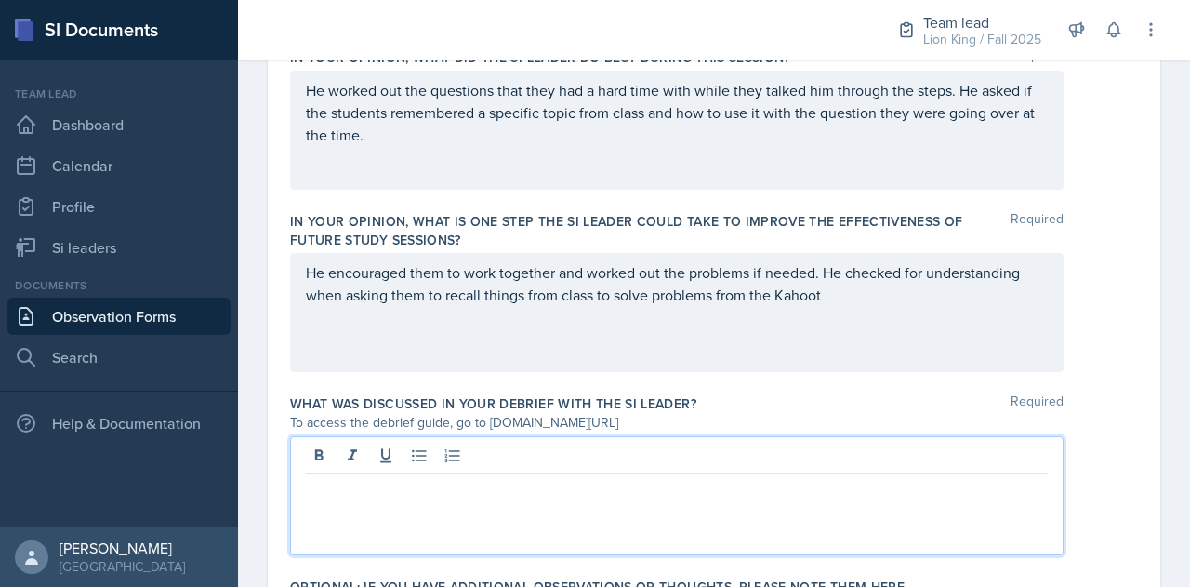
scroll to position [1199, 0]
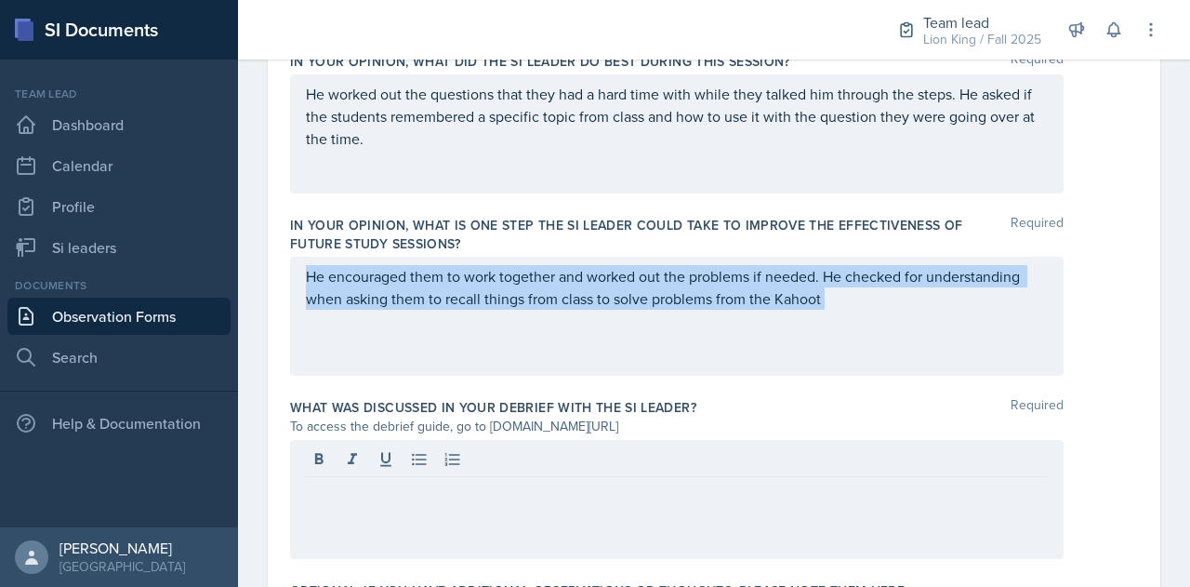
drag, startPoint x: 305, startPoint y: 274, endPoint x: 868, endPoint y: 329, distance: 566.0
click at [868, 329] on div "He encouraged them to work together and worked out the problems if needed. He c…" at bounding box center [676, 316] width 773 height 119
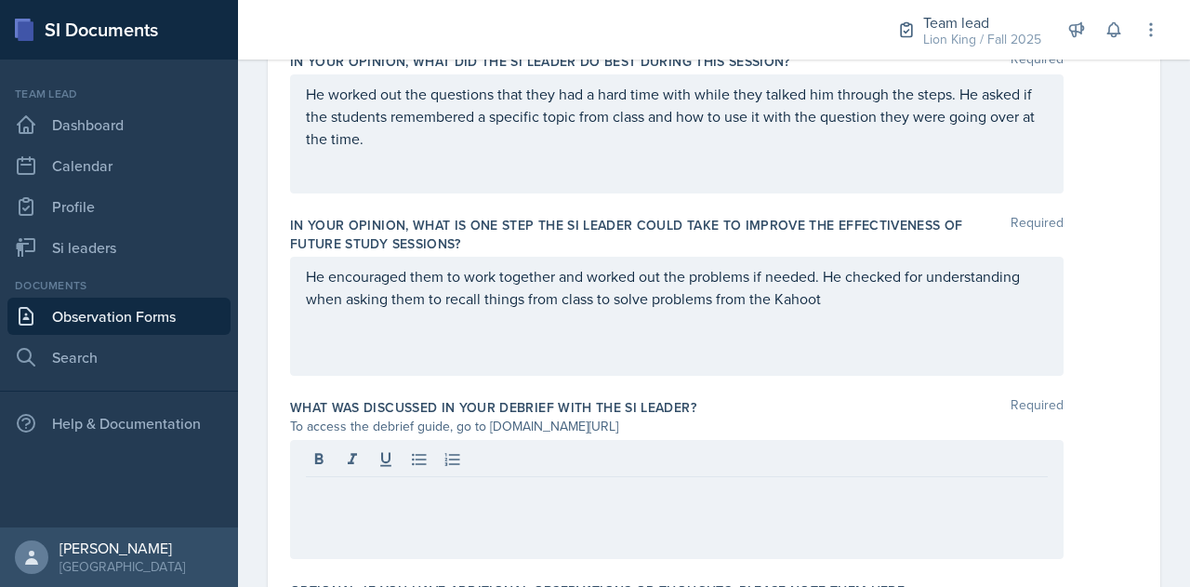
scroll to position [1232, 0]
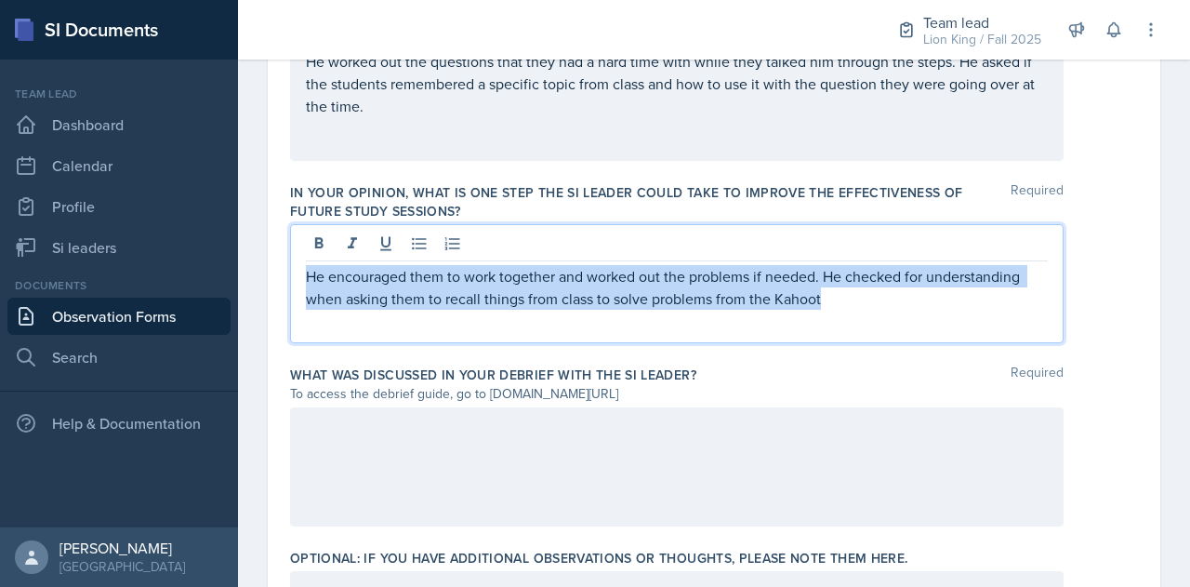
drag, startPoint x: 826, startPoint y: 306, endPoint x: 293, endPoint y: 279, distance: 534.3
click at [293, 279] on div "He encouraged them to work together and worked out the problems if needed. He c…" at bounding box center [676, 283] width 773 height 119
copy p "He encouraged them to work together and worked out the problems if needed. He c…"
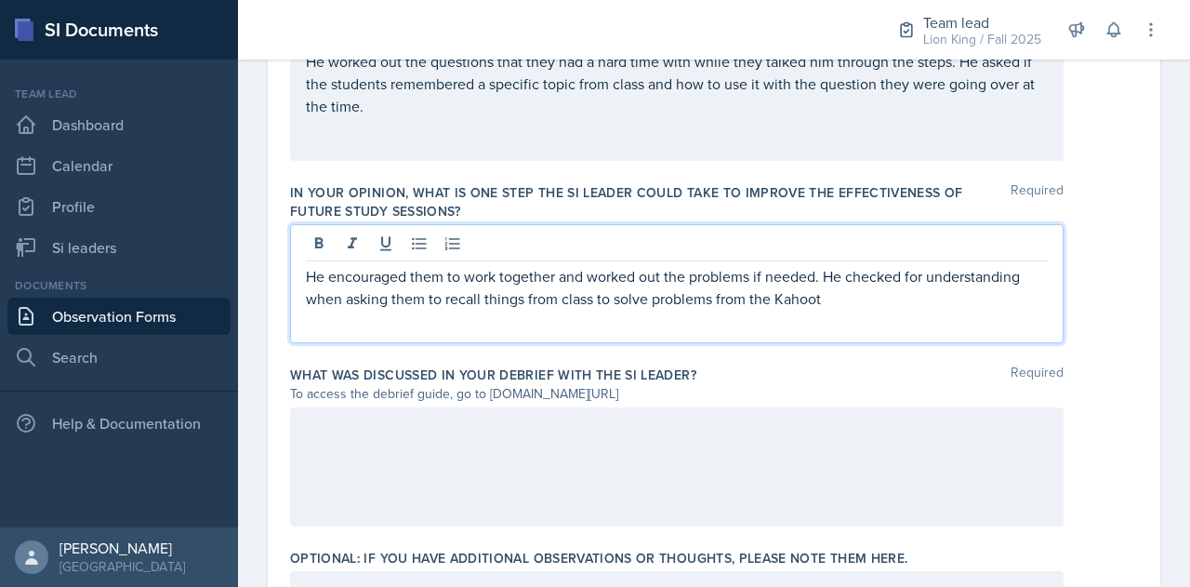
click at [426, 114] on p "He worked out the questions that they had a hard time with while they talked hi…" at bounding box center [677, 83] width 742 height 67
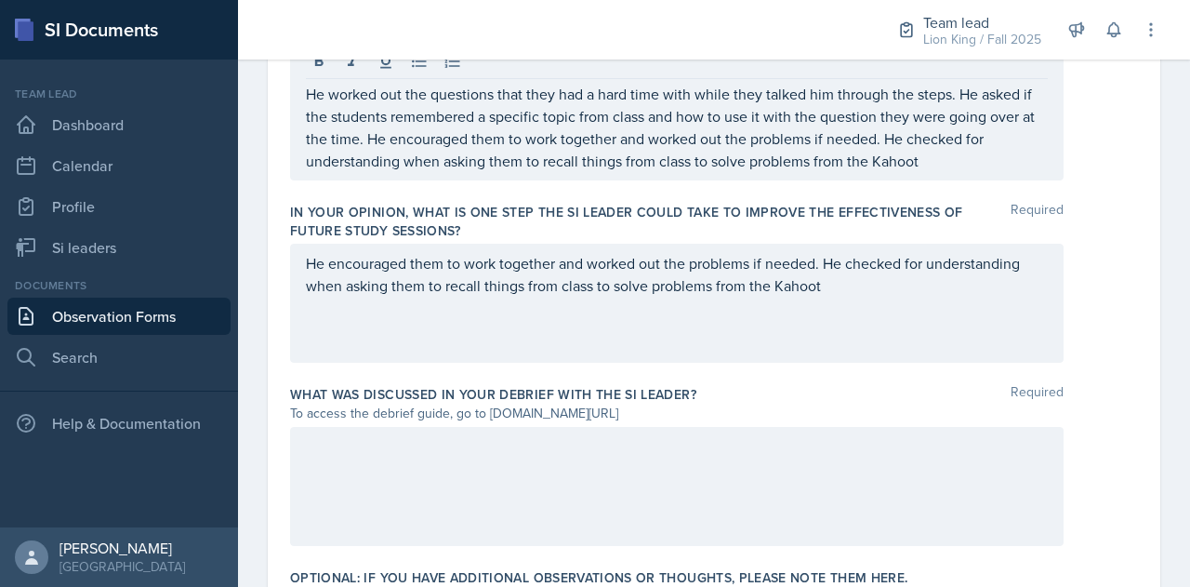
drag, startPoint x: 305, startPoint y: 258, endPoint x: 846, endPoint y: 284, distance: 541.6
click at [846, 284] on div "He encouraged them to work together and worked out the problems if needed. He c…" at bounding box center [676, 303] width 773 height 119
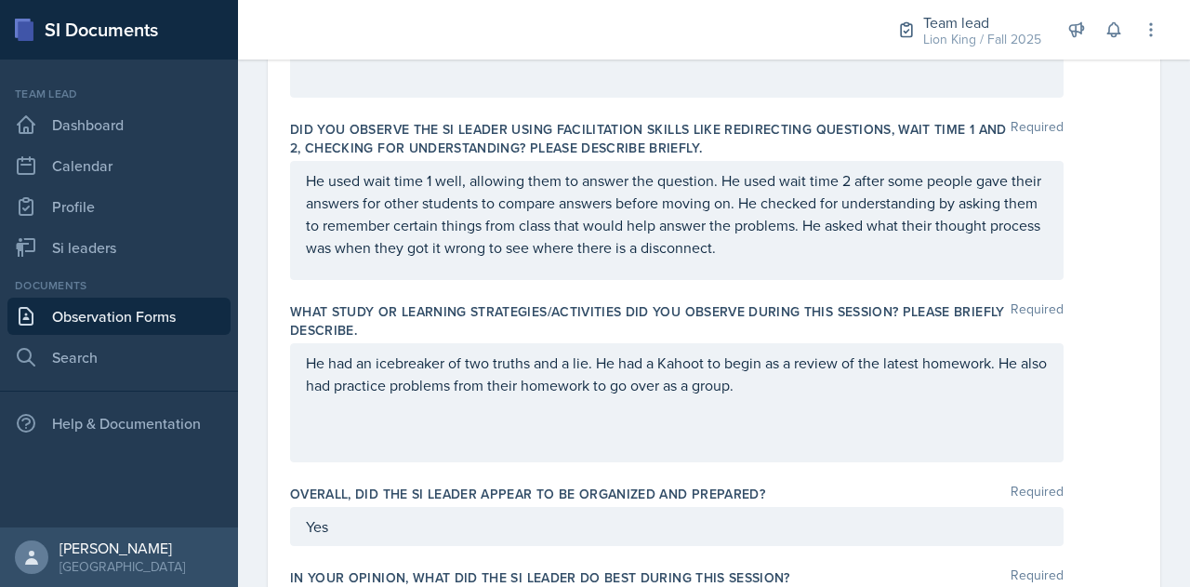
scroll to position [682, 0]
click at [860, 259] on div "He used wait time 1 well, allowing them to answer the question. He used wait ti…" at bounding box center [676, 221] width 773 height 119
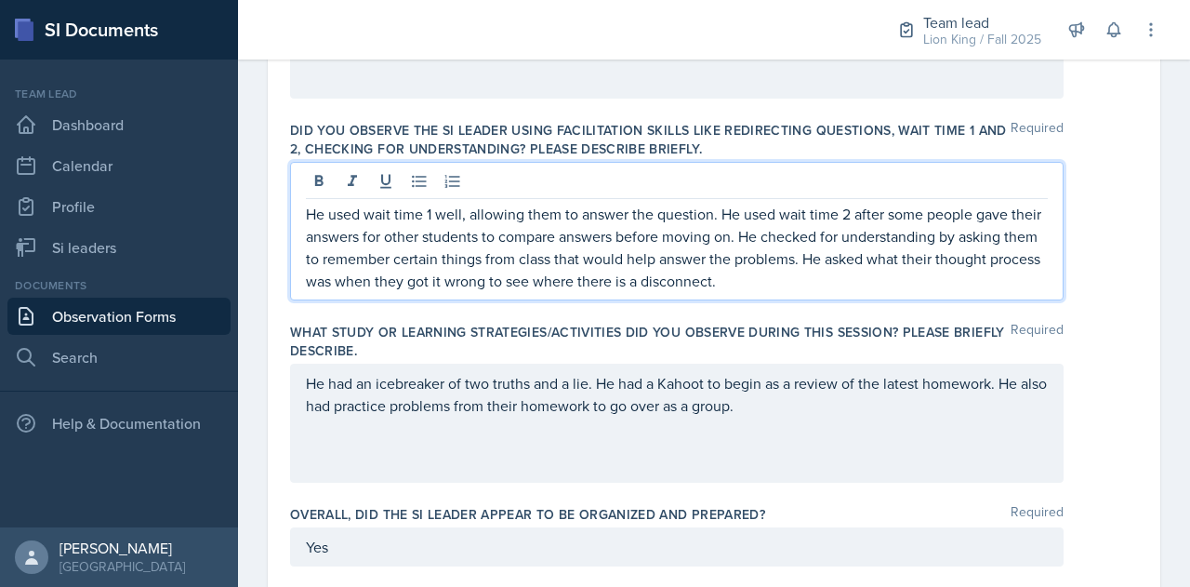
scroll to position [715, 0]
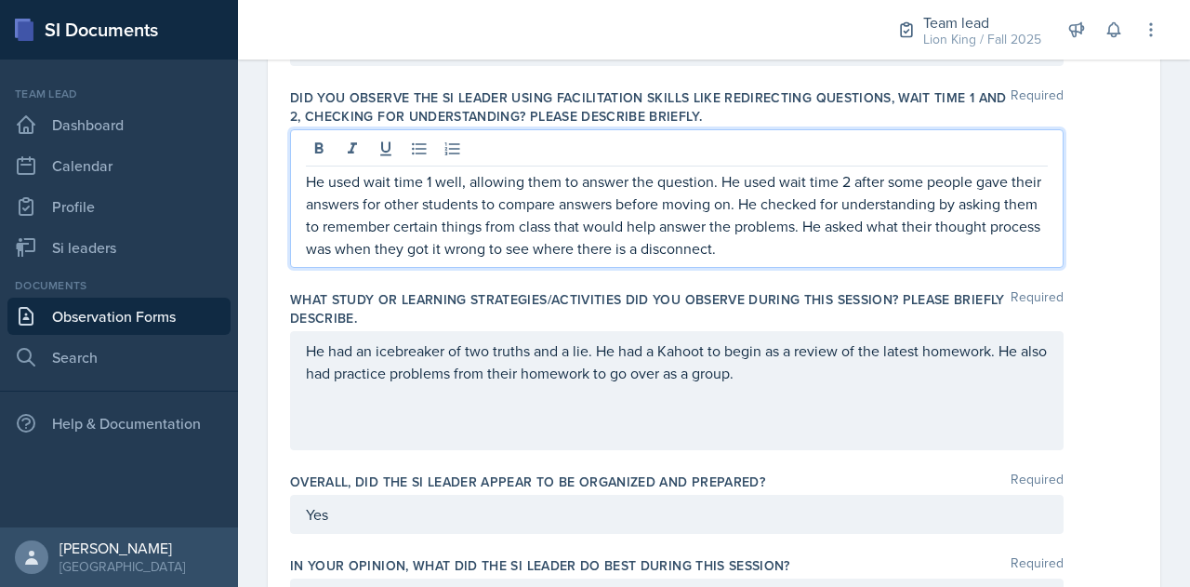
click at [840, 244] on p "He used wait time 1 well, allowing them to answer the question. He used wait ti…" at bounding box center [677, 214] width 742 height 89
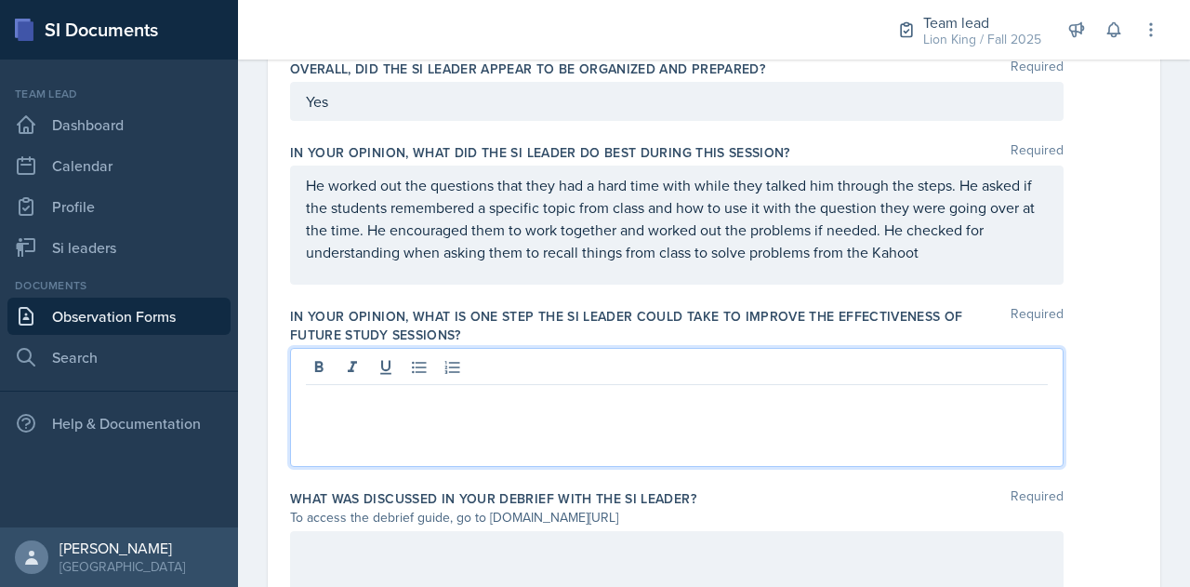
scroll to position [1150, 0]
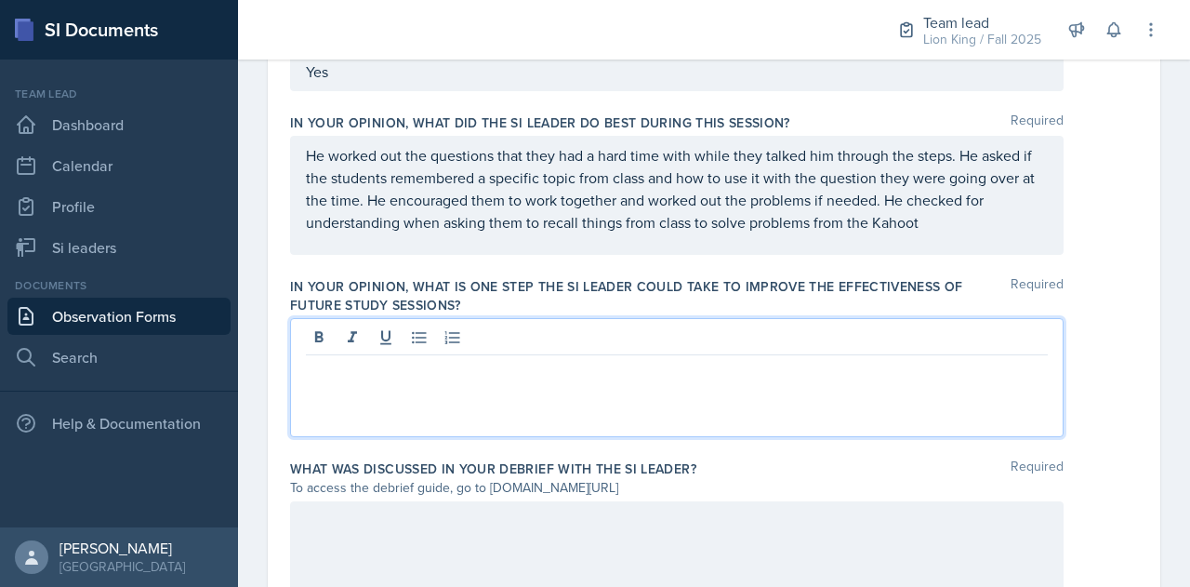
click at [915, 366] on p at bounding box center [677, 370] width 742 height 22
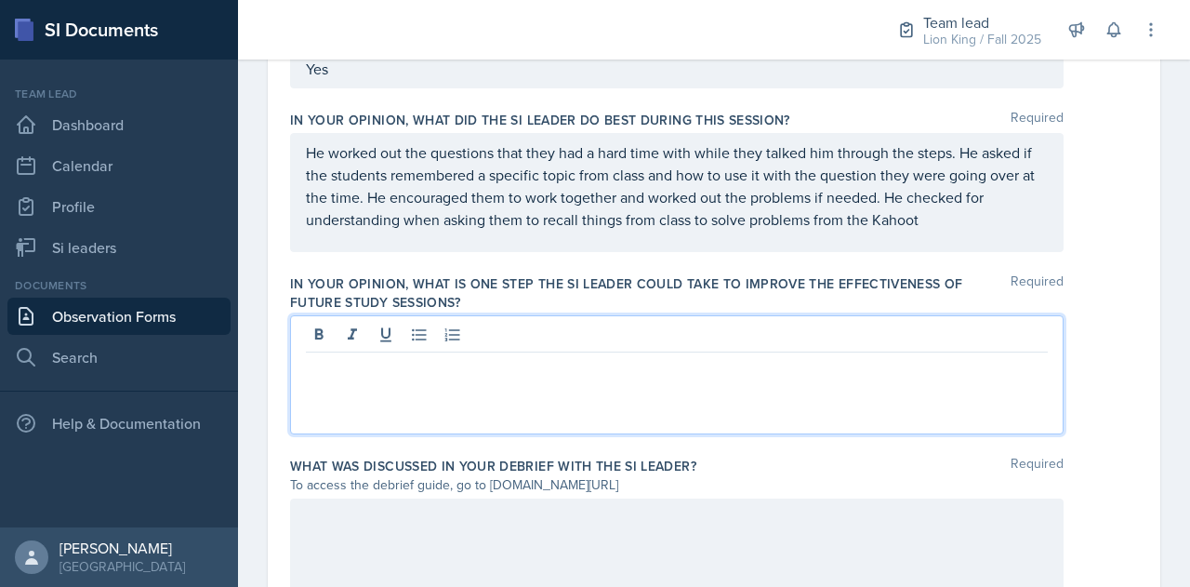
click at [926, 222] on p "He worked out the questions that they had a hard time with while they talked hi…" at bounding box center [677, 185] width 742 height 89
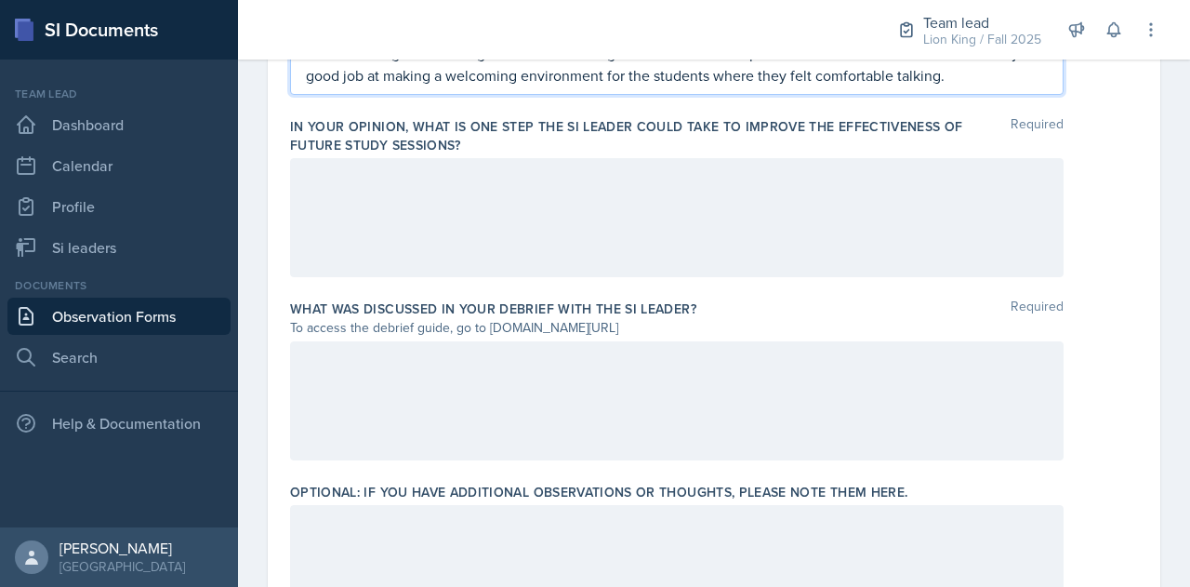
scroll to position [1357, 0]
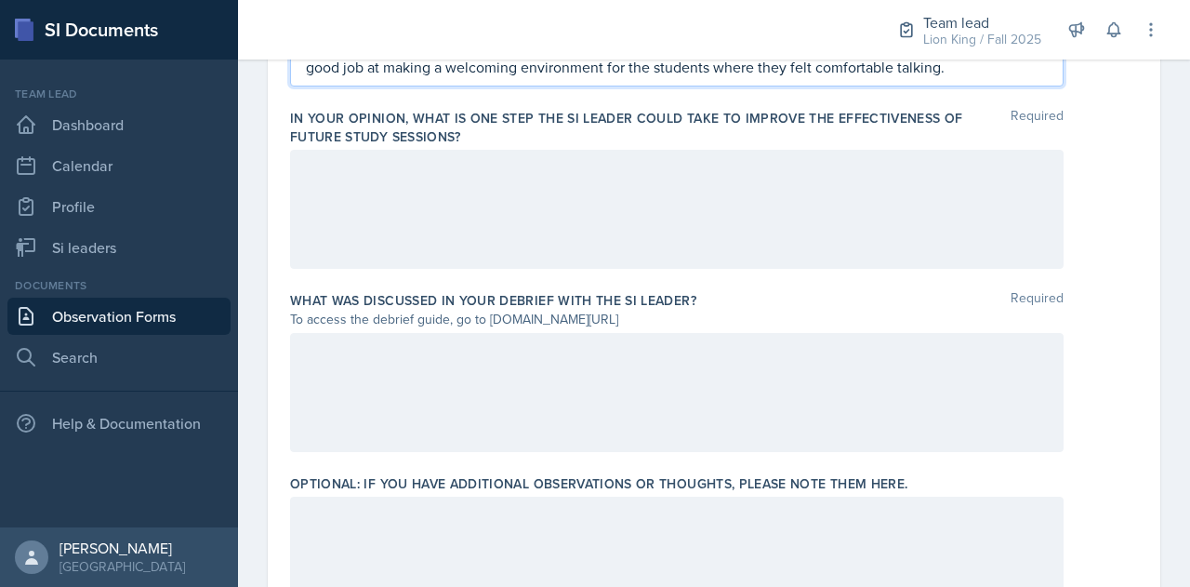
click at [632, 168] on div at bounding box center [676, 209] width 773 height 119
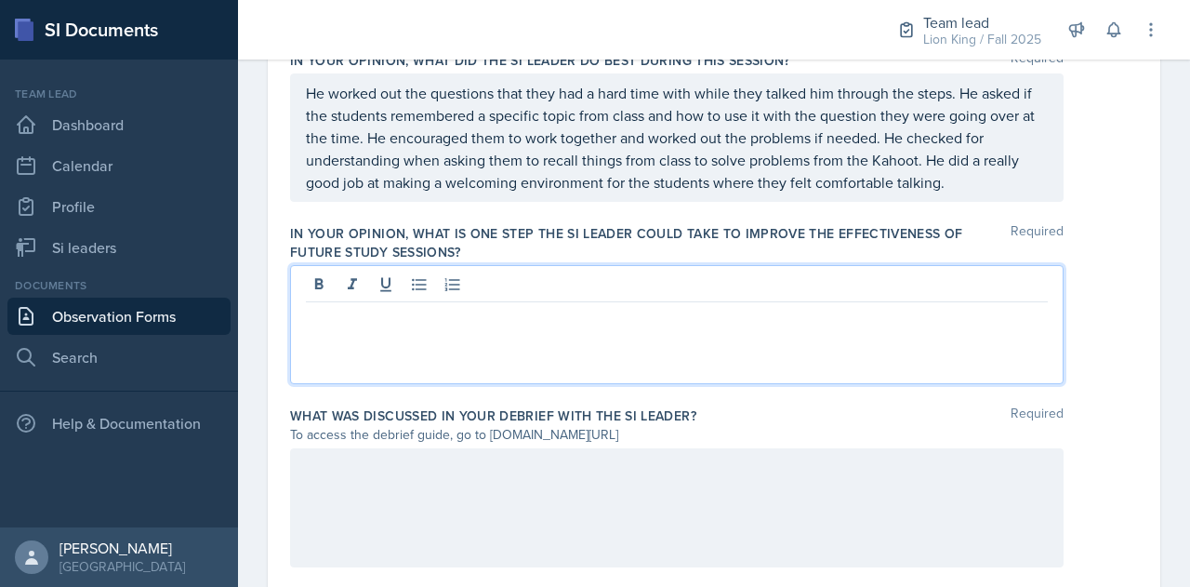
scroll to position [1215, 0]
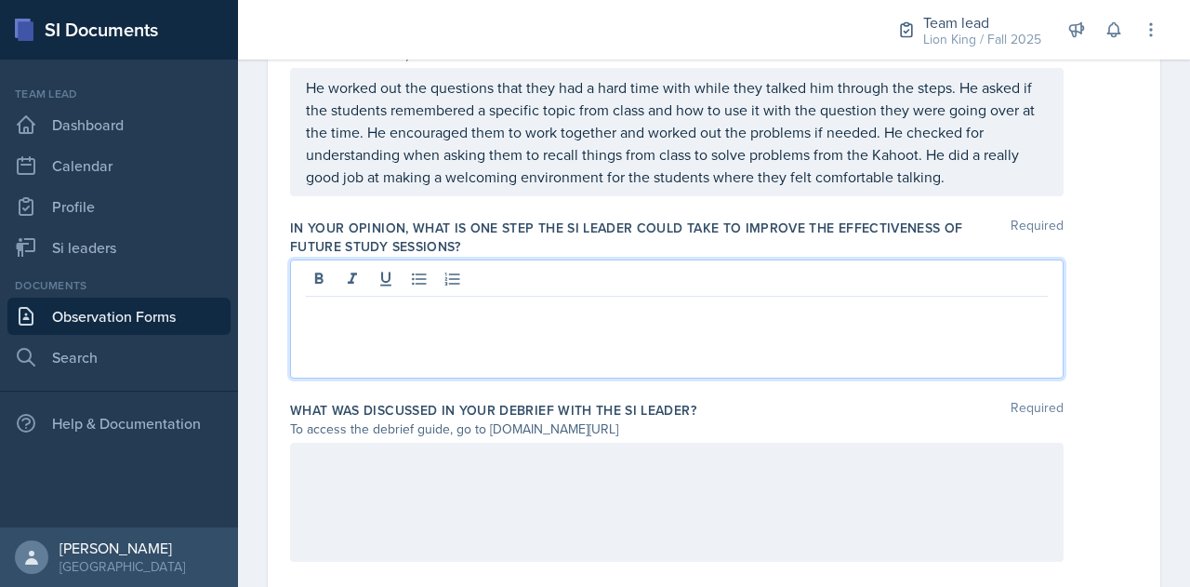
click at [596, 316] on p at bounding box center [677, 311] width 742 height 22
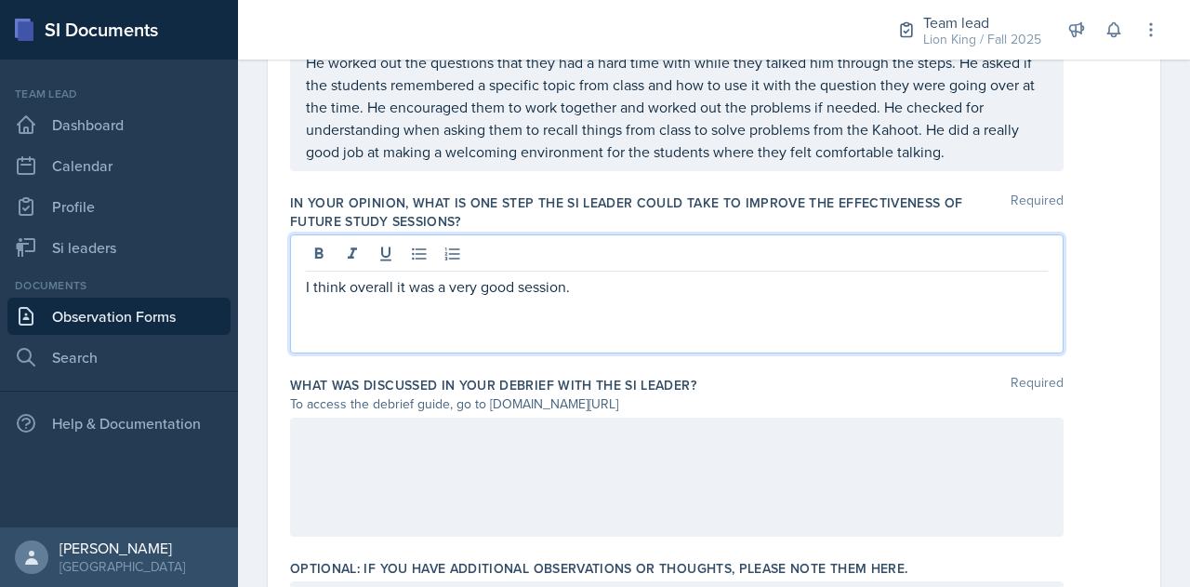
scroll to position [1424, 0]
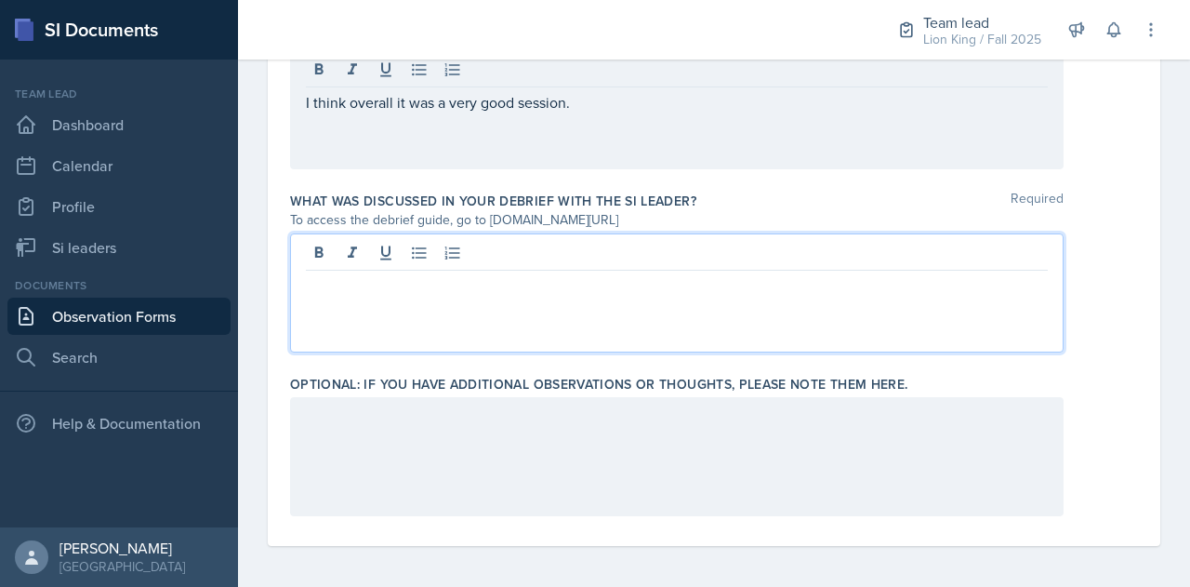
click at [340, 254] on div at bounding box center [676, 292] width 773 height 119
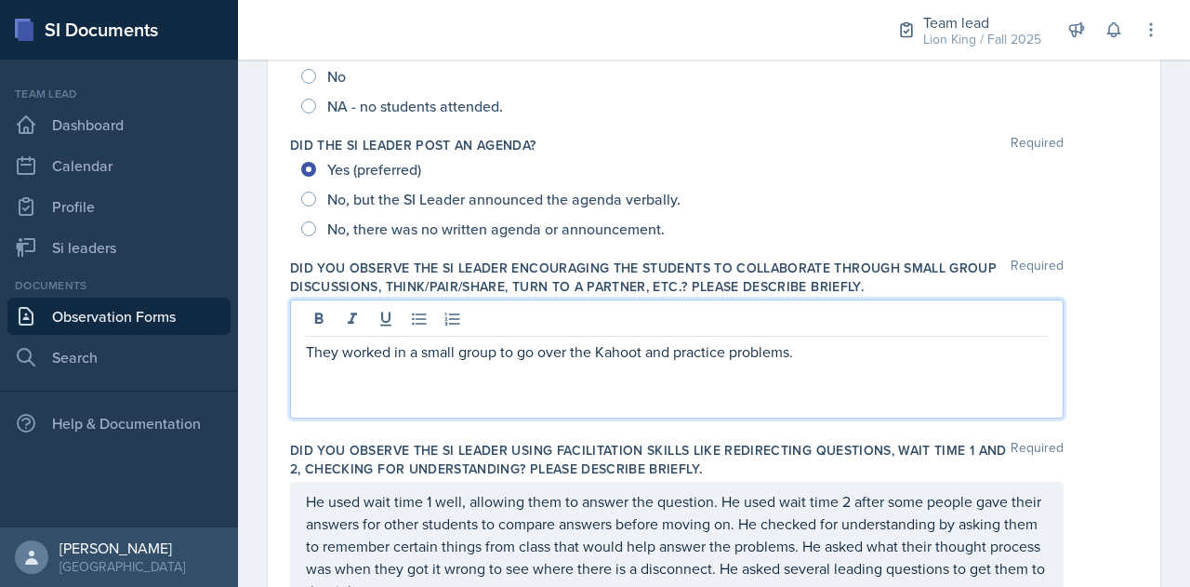
scroll to position [394, 0]
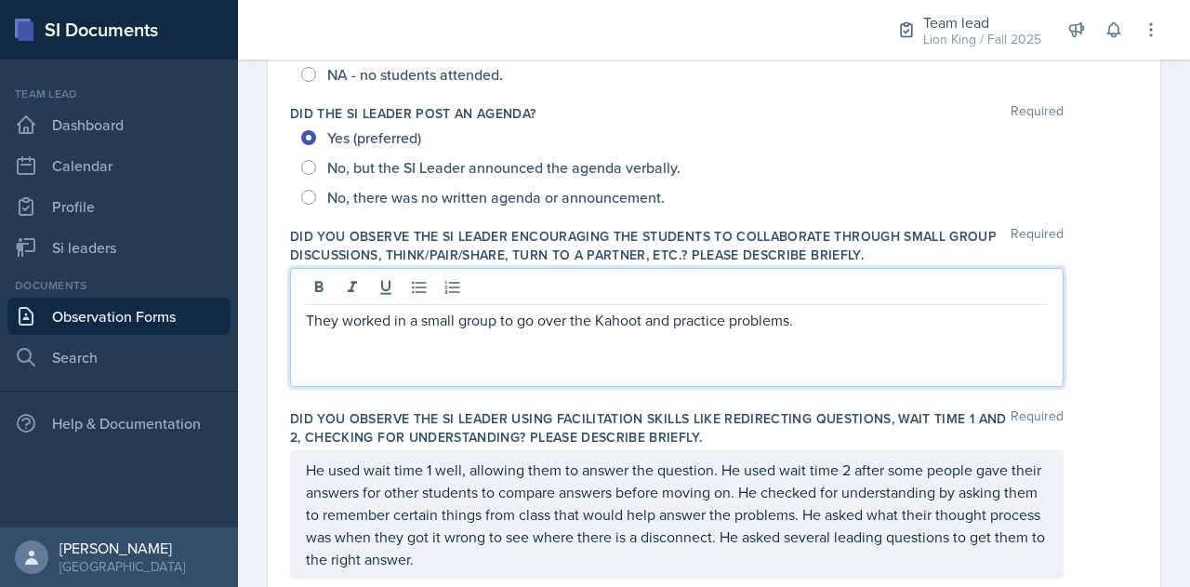
click at [816, 325] on p "They worked in a small group to go over the Kahoot and practice problems." at bounding box center [677, 320] width 742 height 22
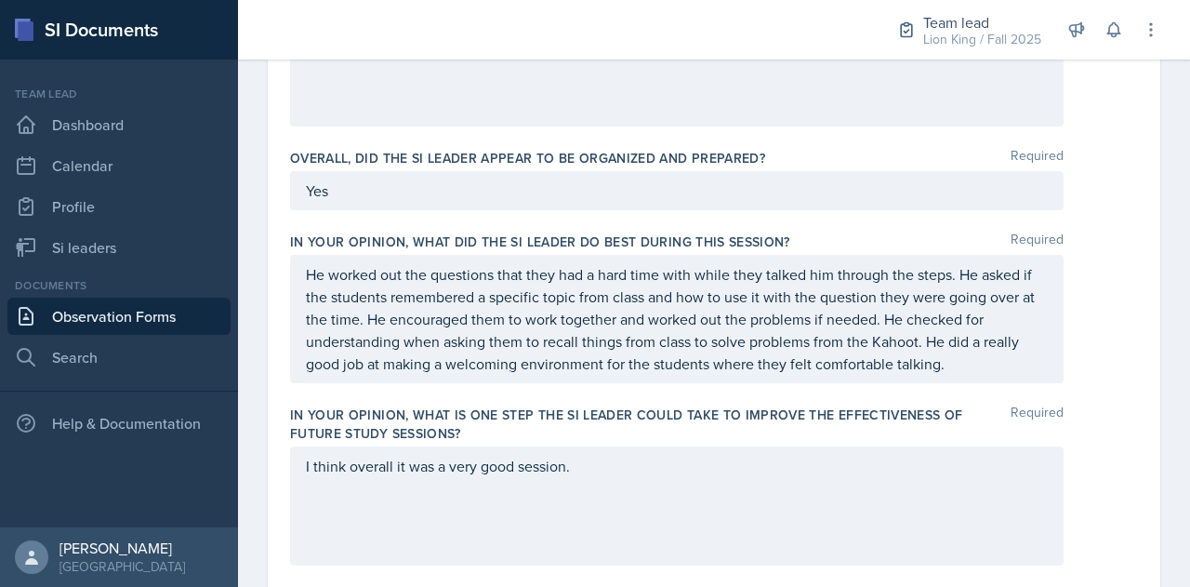
scroll to position [1030, 0]
click at [608, 453] on div "I think overall it was a very good session." at bounding box center [676, 503] width 773 height 119
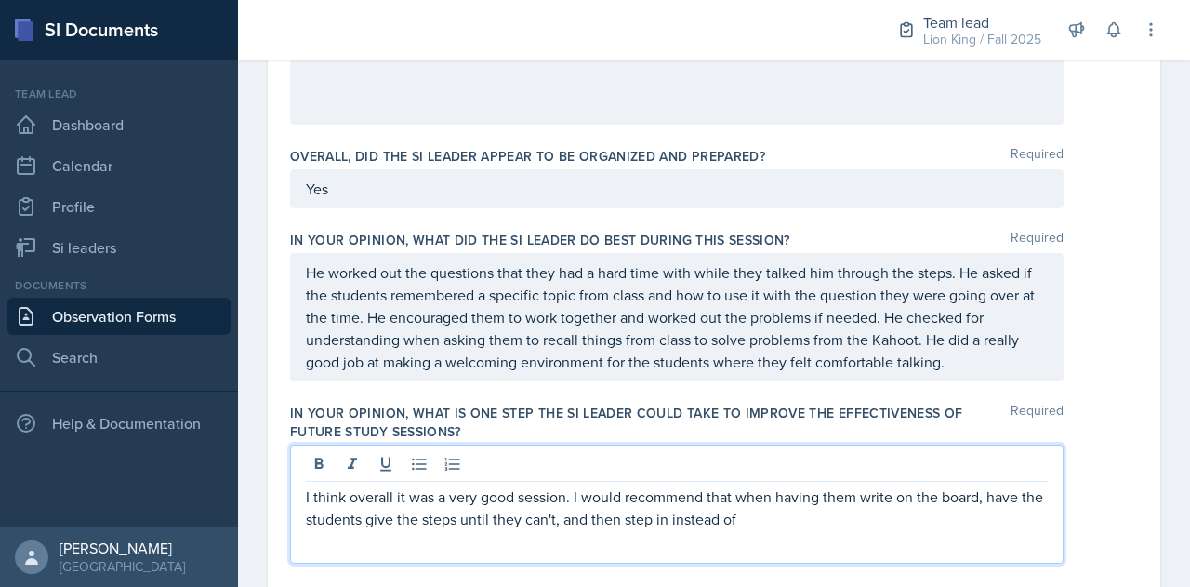
drag, startPoint x: 764, startPoint y: 522, endPoint x: 760, endPoint y: 499, distance: 22.6
click at [760, 499] on p "I think overall it was a very good session. I would recommend that when having …" at bounding box center [677, 507] width 742 height 45
click at [762, 527] on div "I think overall it was a very good session. I would recommend that when having …" at bounding box center [676, 503] width 773 height 119
click at [762, 525] on p "I think overall it was a very good session. I would recommend that when having …" at bounding box center [677, 507] width 742 height 45
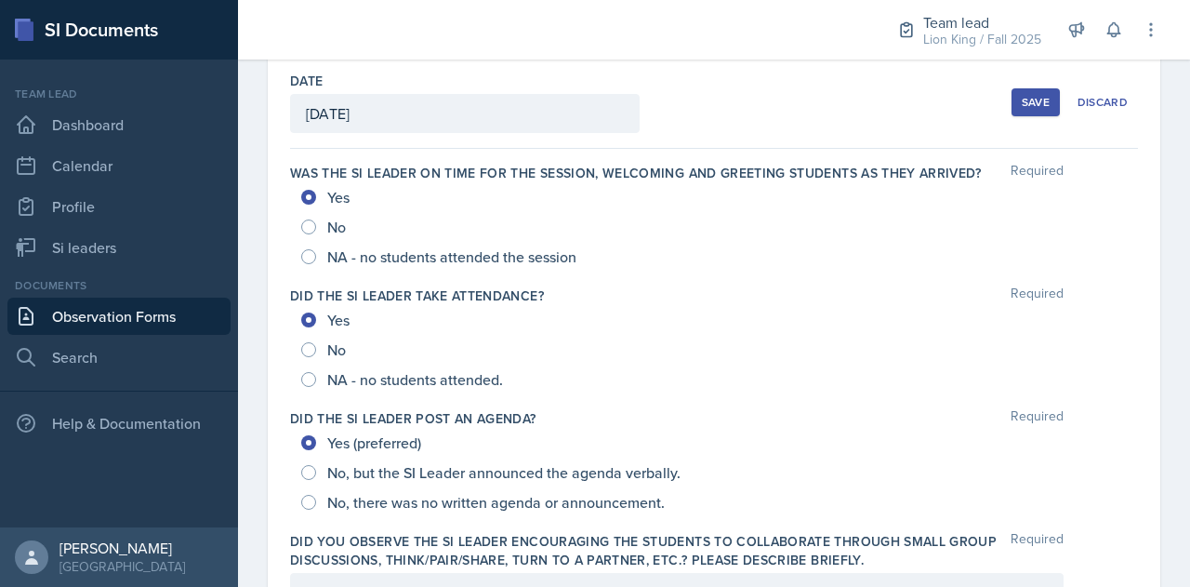
scroll to position [0, 0]
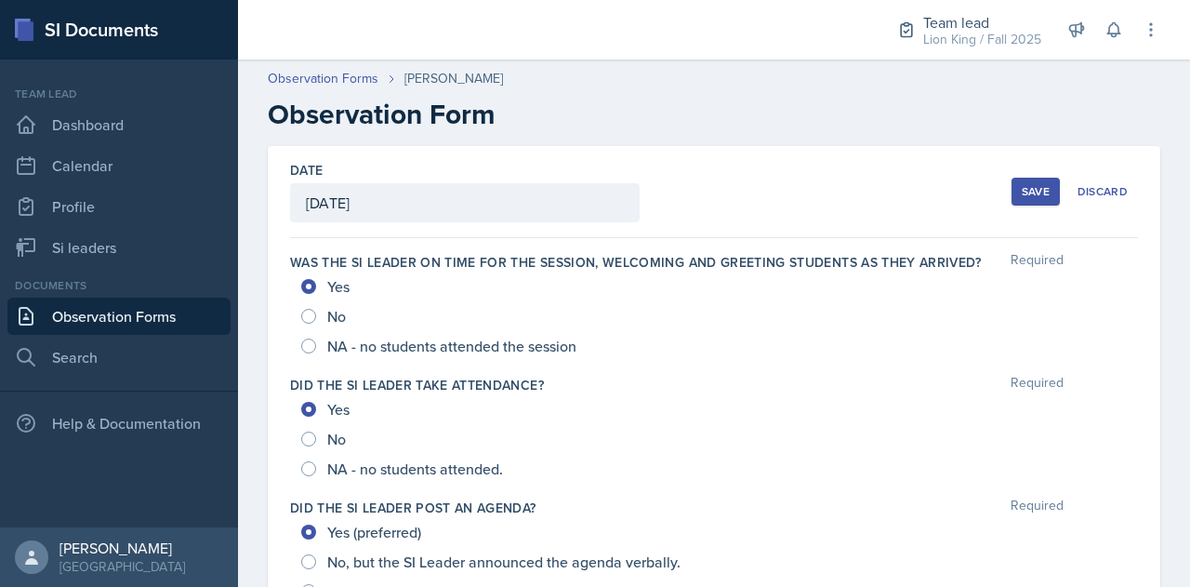
click at [1022, 187] on div "Save" at bounding box center [1036, 191] width 28 height 15
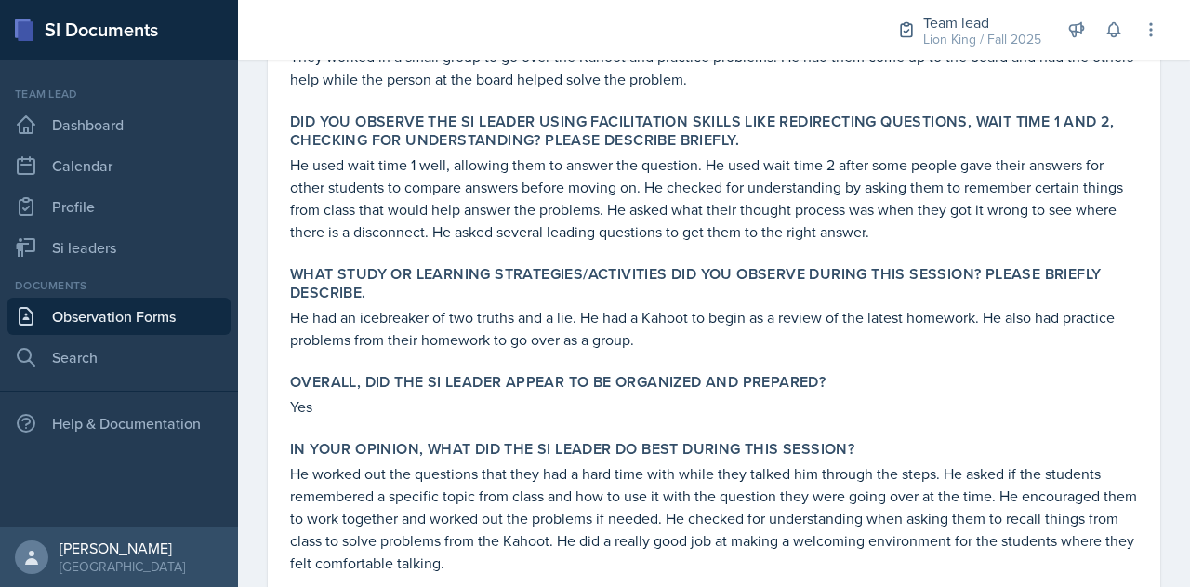
scroll to position [1037, 0]
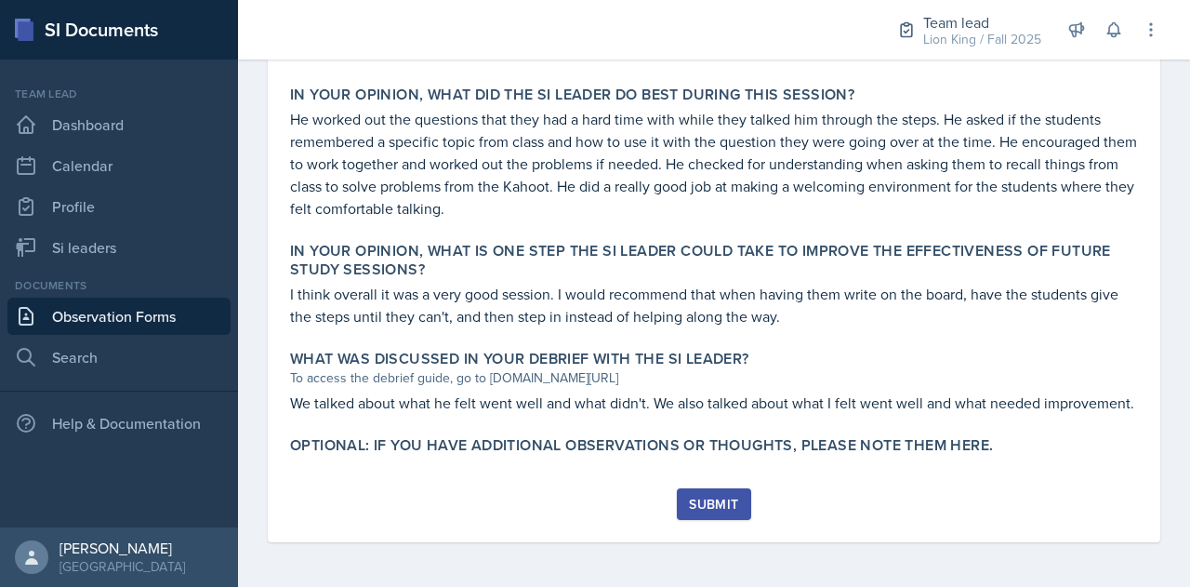
click at [692, 501] on div "Submit" at bounding box center [713, 503] width 49 height 15
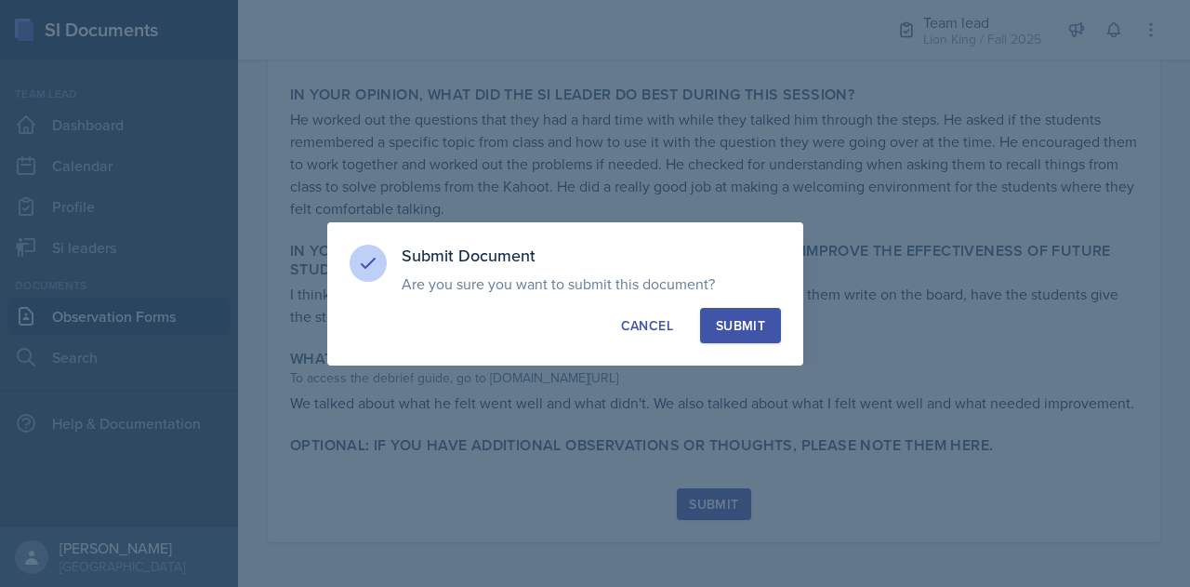
click at [751, 323] on div "Submit" at bounding box center [740, 325] width 49 height 19
radio input "true"
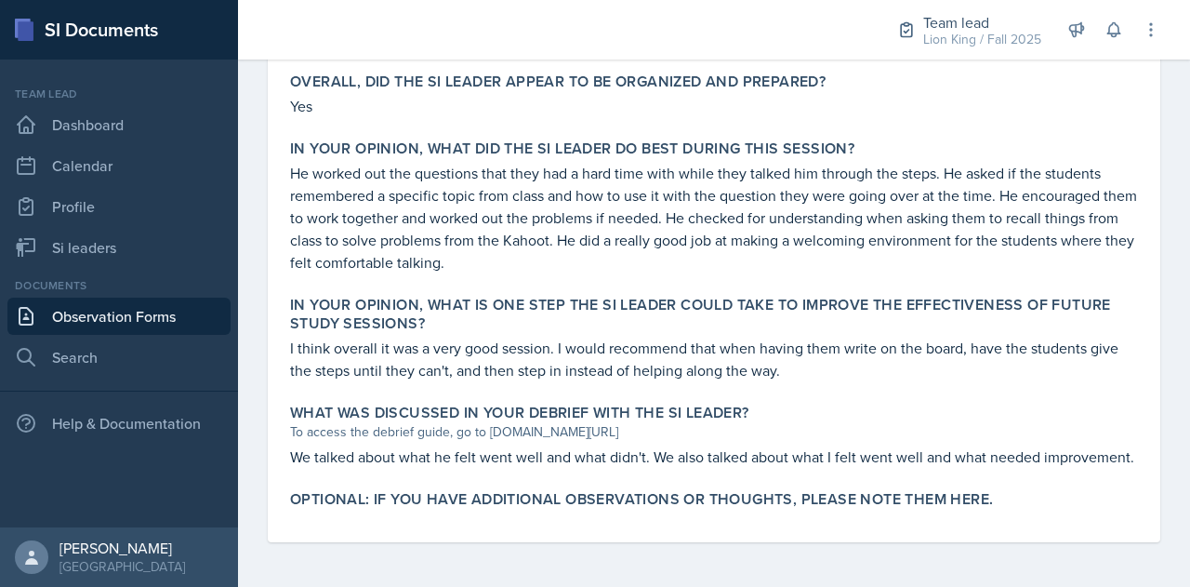
scroll to position [0, 0]
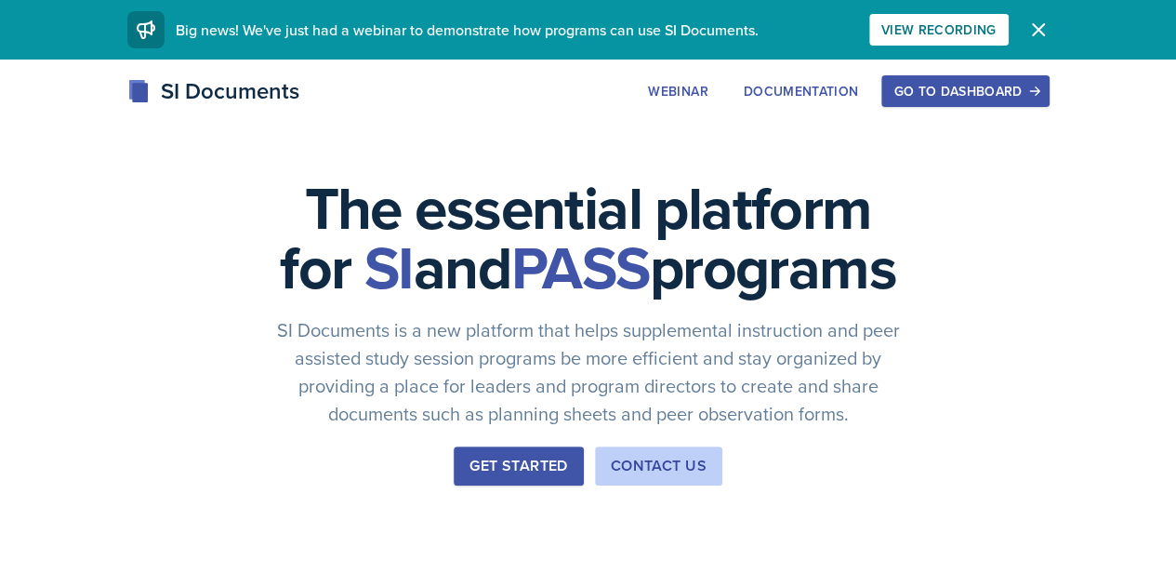
click at [1037, 90] on div "Go to Dashboard" at bounding box center [964, 91] width 143 height 15
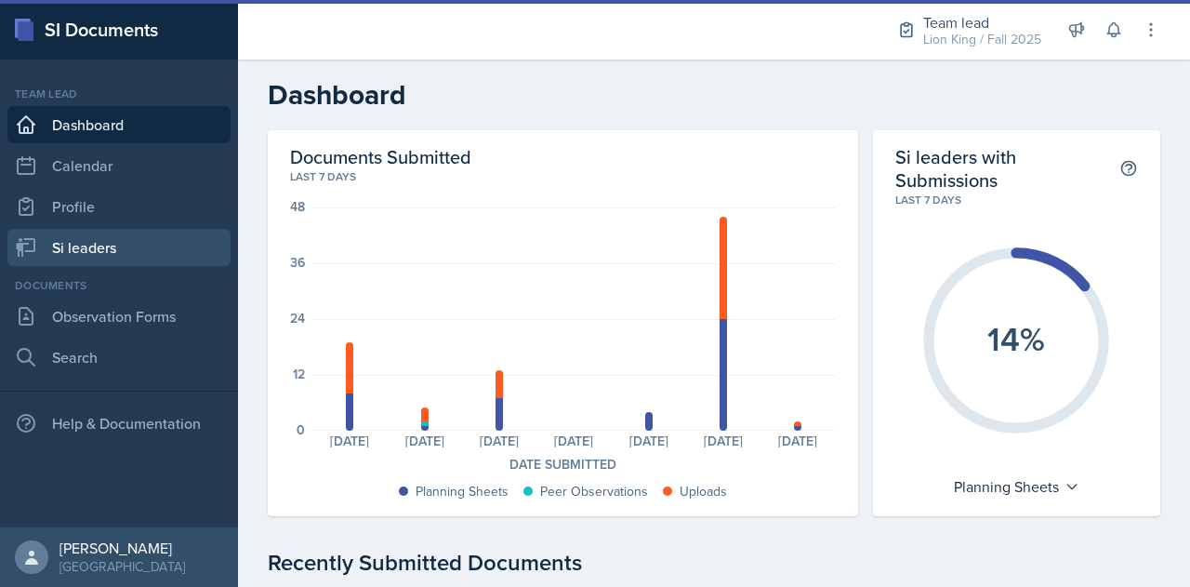
click at [113, 243] on link "Si leaders" at bounding box center [118, 247] width 223 height 37
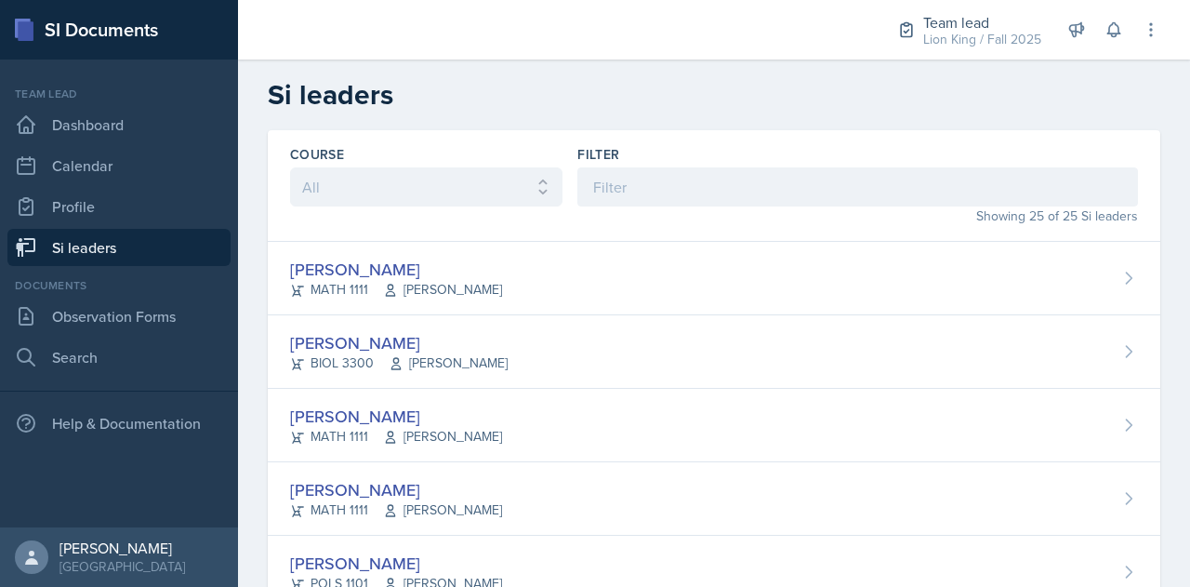
drag, startPoint x: 530, startPoint y: 270, endPoint x: 461, endPoint y: 254, distance: 70.6
click at [461, 254] on div "Xavier Ashton MATH 1111 Jennifer Smathers" at bounding box center [714, 278] width 892 height 73
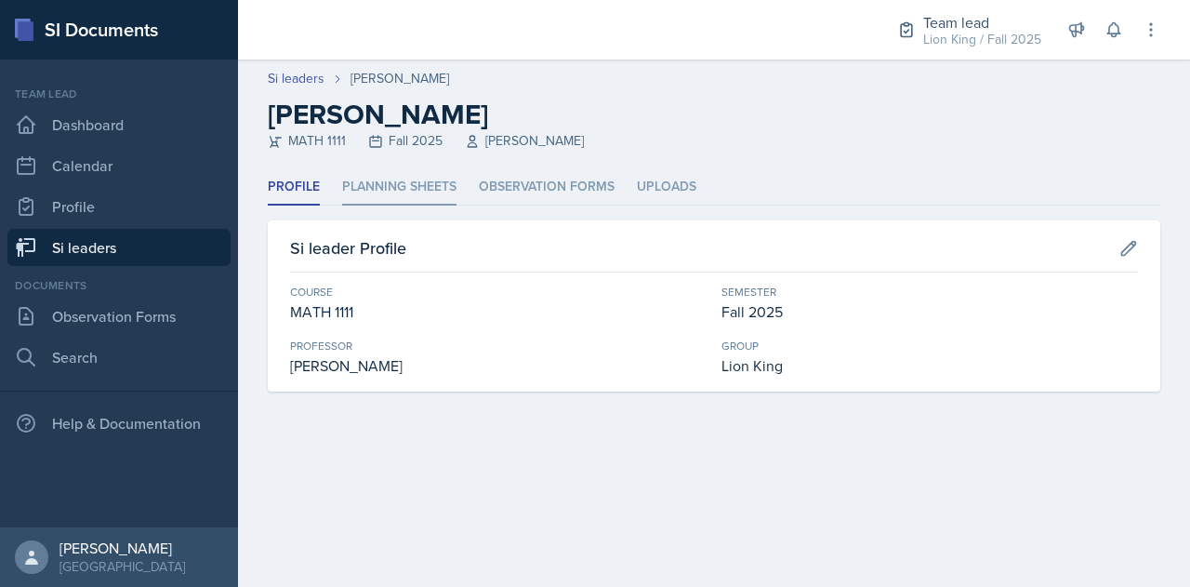
click at [430, 192] on li "Planning Sheets" at bounding box center [399, 187] width 114 height 36
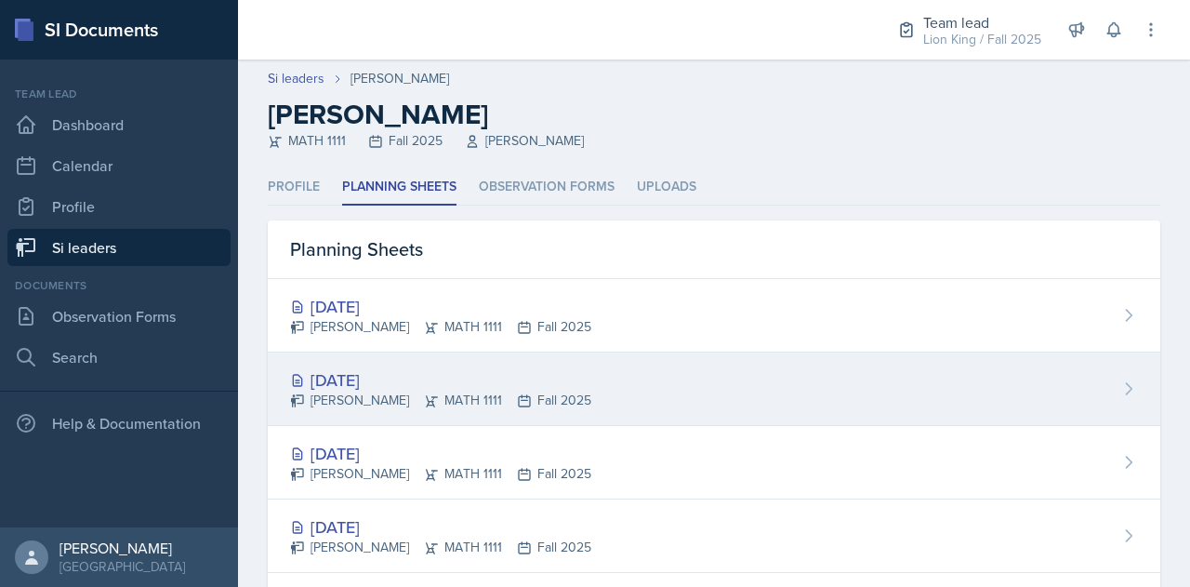
click at [435, 379] on div "[DATE]" at bounding box center [440, 379] width 301 height 25
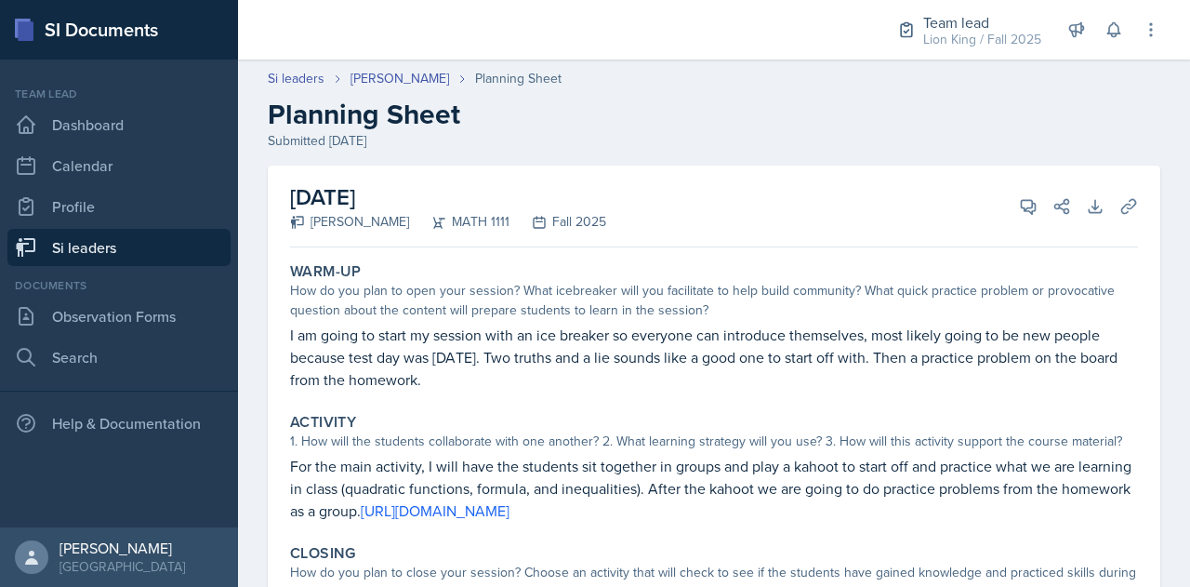
scroll to position [201, 0]
